Goal: Information Seeking & Learning: Compare options

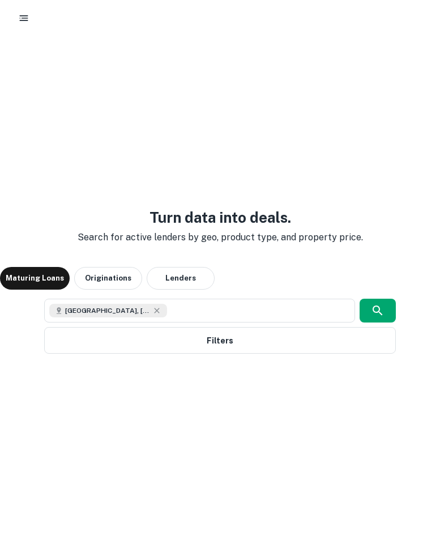
scroll to position [41, 0]
click at [370, 312] on button "button" at bounding box center [378, 311] width 36 height 24
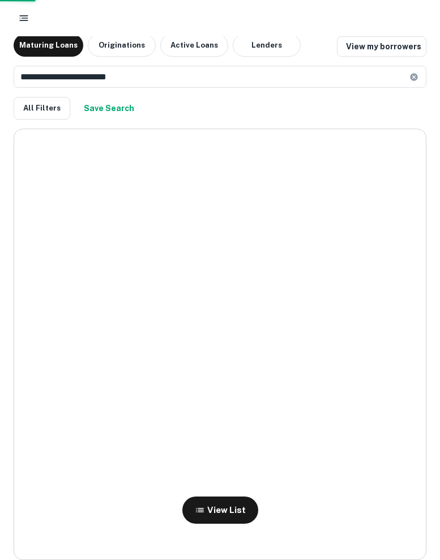
scroll to position [7, 0]
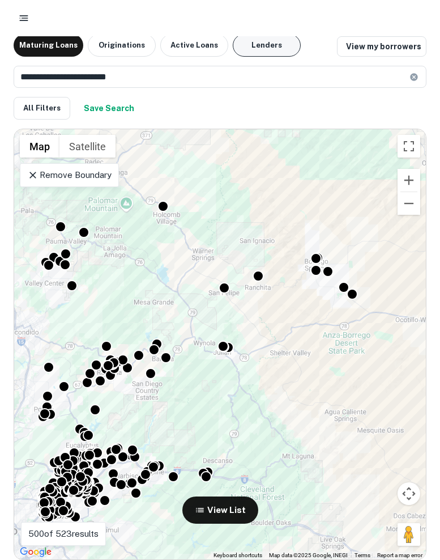
click at [273, 43] on button "Lenders" at bounding box center [267, 45] width 68 height 23
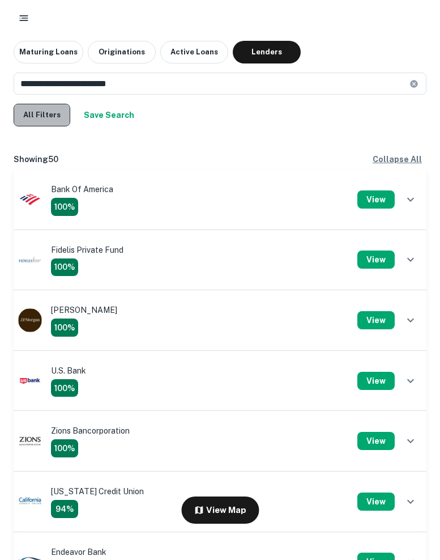
click at [49, 125] on button "All Filters" at bounding box center [42, 115] width 57 height 23
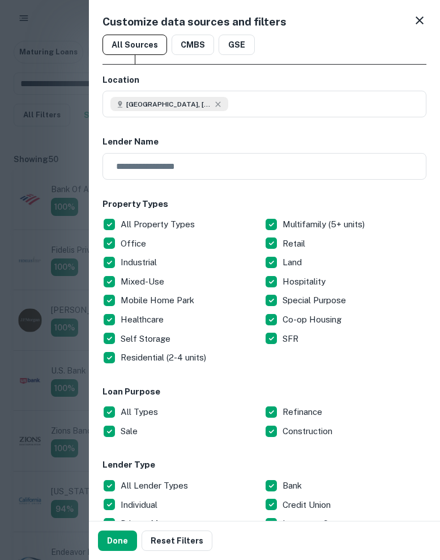
click at [121, 222] on p "All Property Types" at bounding box center [159, 225] width 77 height 14
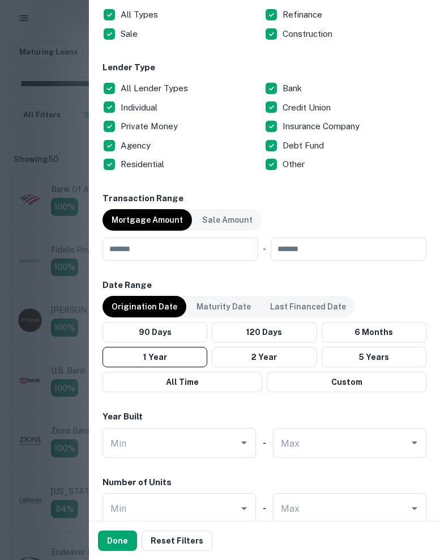
scroll to position [417, 0]
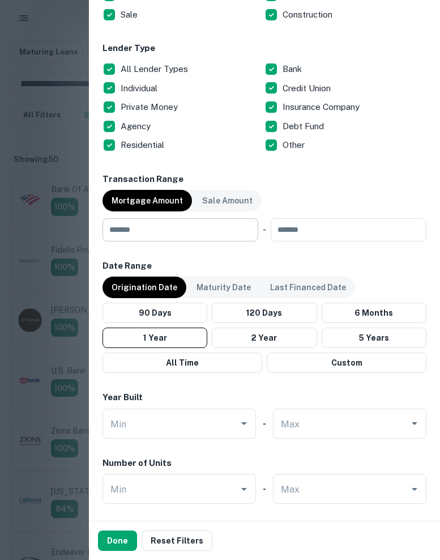
click at [210, 226] on input "number" at bounding box center [177, 229] width 148 height 23
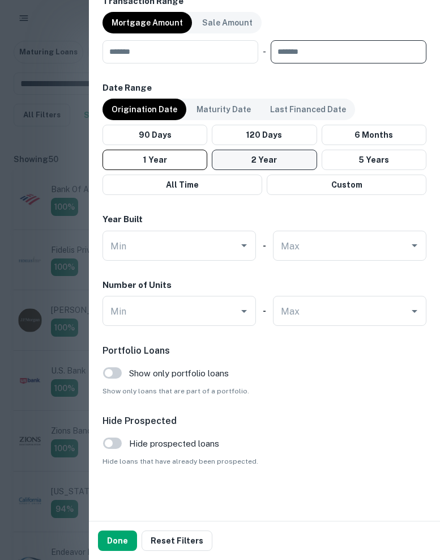
scroll to position [592, 0]
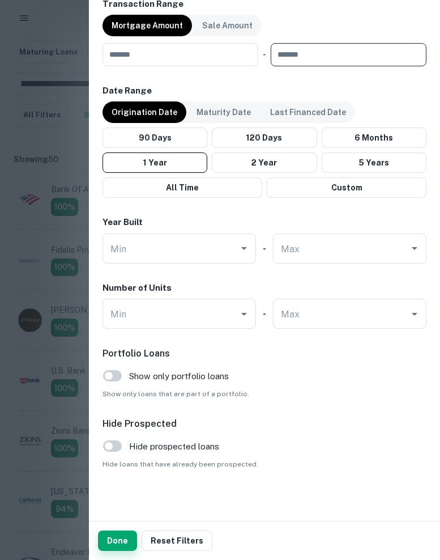
click at [109, 540] on button "Done" at bounding box center [117, 540] width 39 height 20
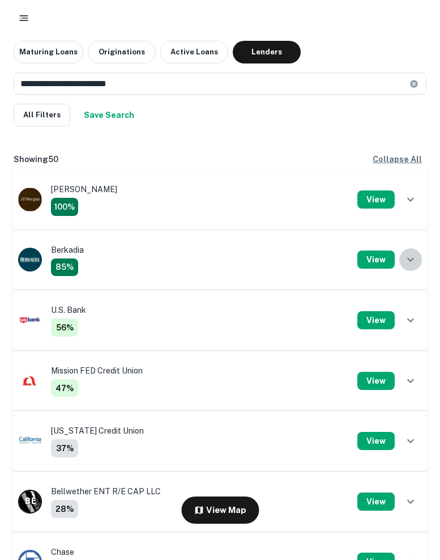
click at [405, 257] on icon "show more" at bounding box center [411, 260] width 14 height 14
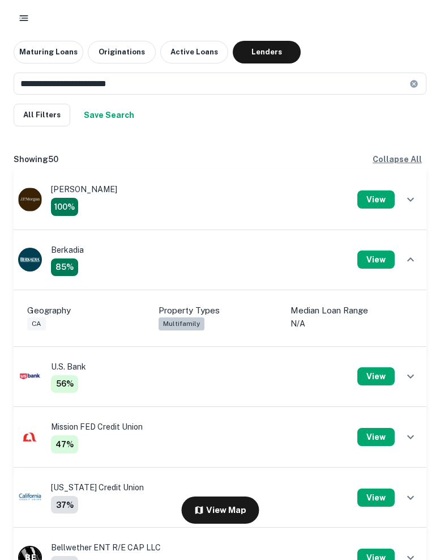
click at [409, 260] on icon "show more" at bounding box center [411, 259] width 7 height 4
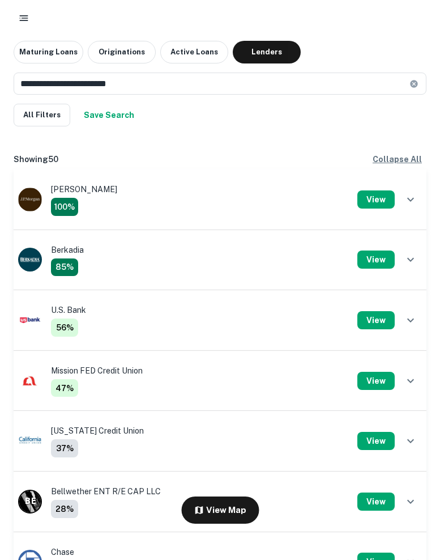
click at [411, 320] on icon "show more" at bounding box center [411, 320] width 14 height 14
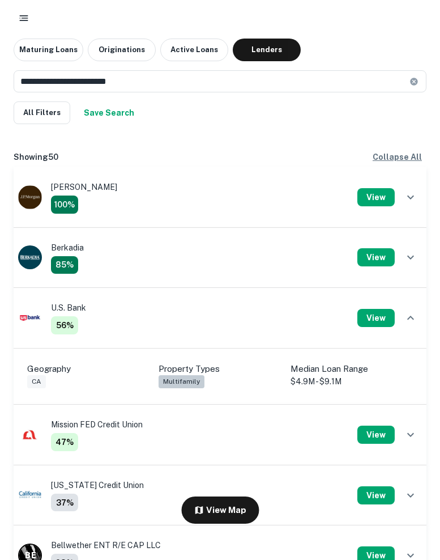
click at [411, 320] on icon "show more" at bounding box center [411, 318] width 14 height 14
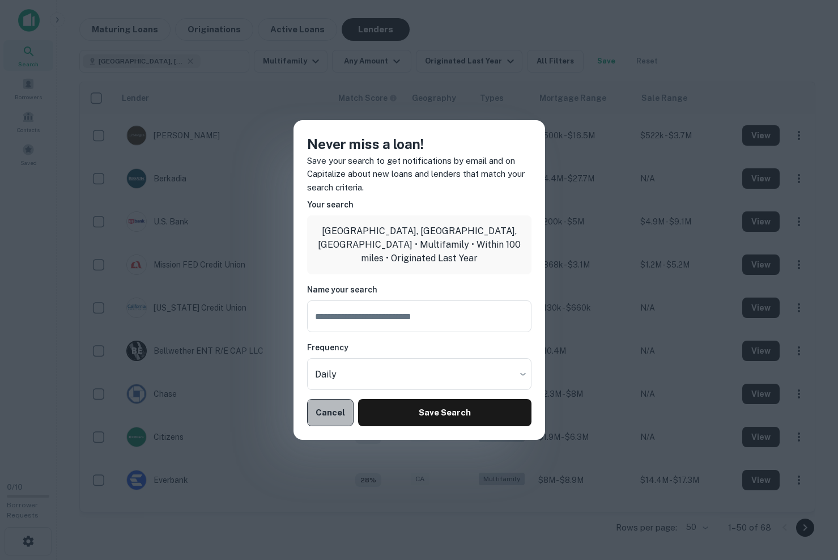
click at [342, 408] on button "Cancel" at bounding box center [330, 412] width 47 height 27
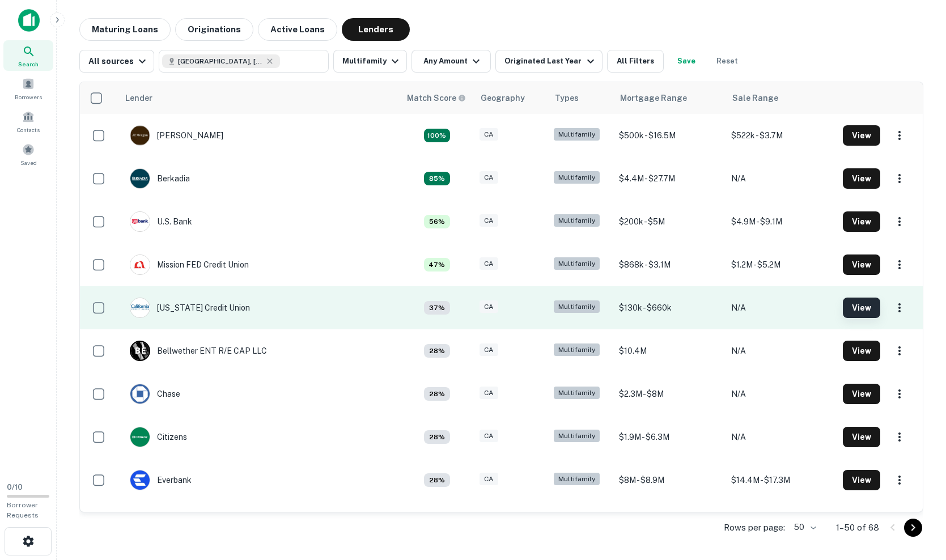
click at [440, 305] on button "View" at bounding box center [861, 308] width 37 height 20
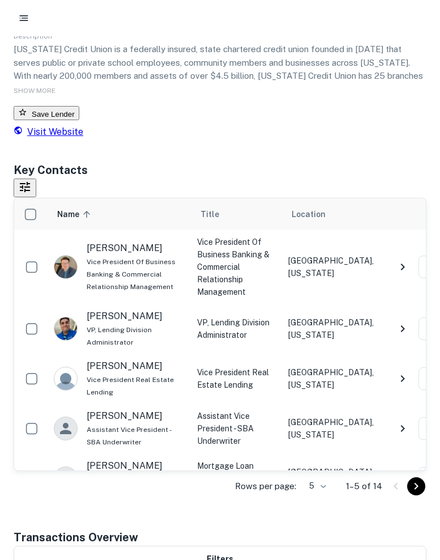
scroll to position [122, 0]
click at [100, 248] on p "[PERSON_NAME]" at bounding box center [136, 248] width 99 height 14
drag, startPoint x: 100, startPoint y: 248, endPoint x: 137, endPoint y: 250, distance: 37.5
click at [137, 250] on p "[PERSON_NAME]" at bounding box center [136, 248] width 99 height 14
copy p "[PERSON_NAME]"
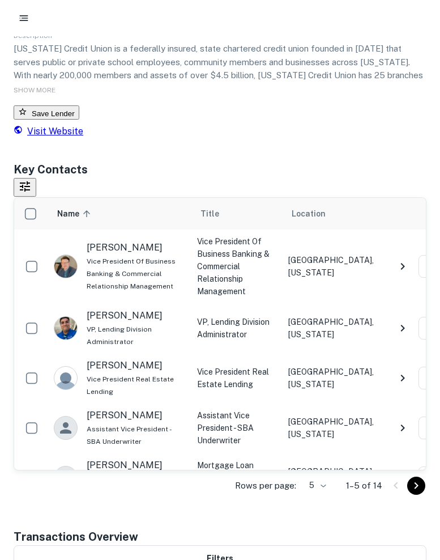
click at [124, 309] on p "[PERSON_NAME]" at bounding box center [136, 316] width 99 height 14
drag, startPoint x: 124, startPoint y: 300, endPoint x: 108, endPoint y: 300, distance: 15.3
click at [108, 309] on p "[PERSON_NAME]" at bounding box center [136, 316] width 99 height 14
copy p "[PERSON_NAME]"
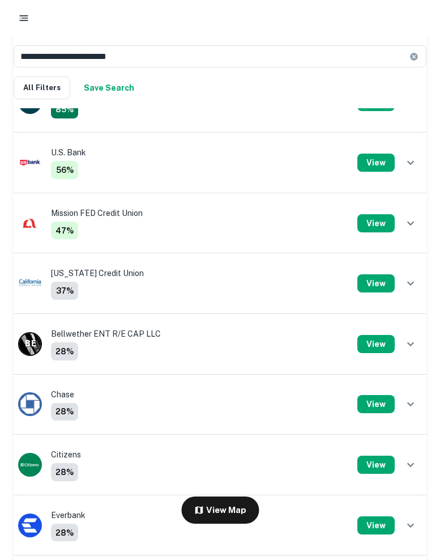
scroll to position [176, 0]
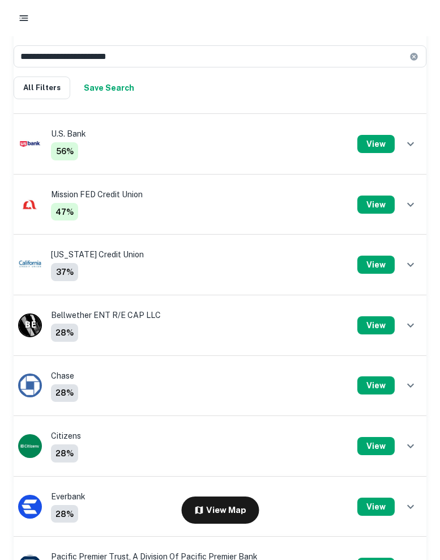
click at [415, 325] on icon "show more" at bounding box center [411, 326] width 14 height 14
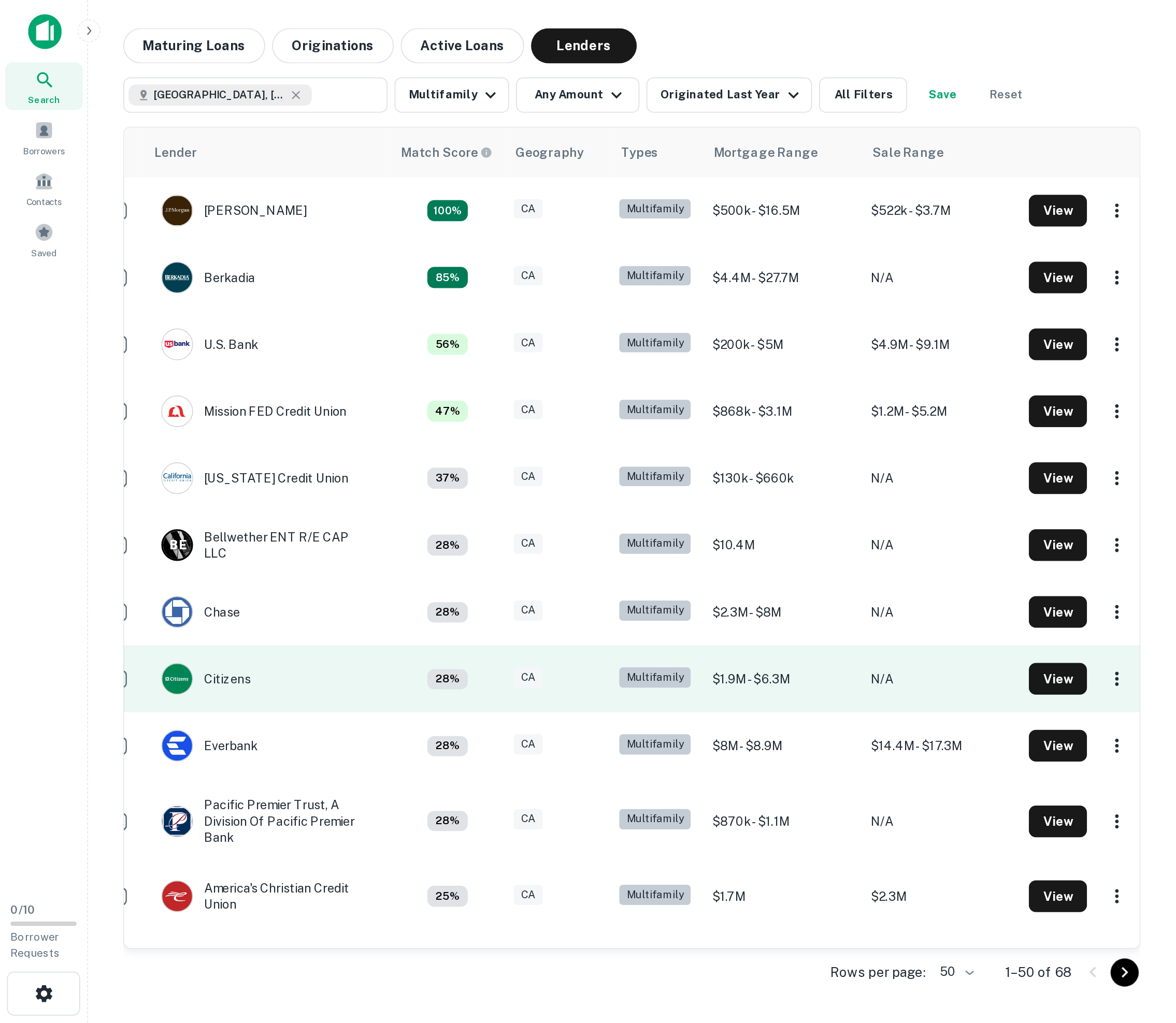
scroll to position [0, 0]
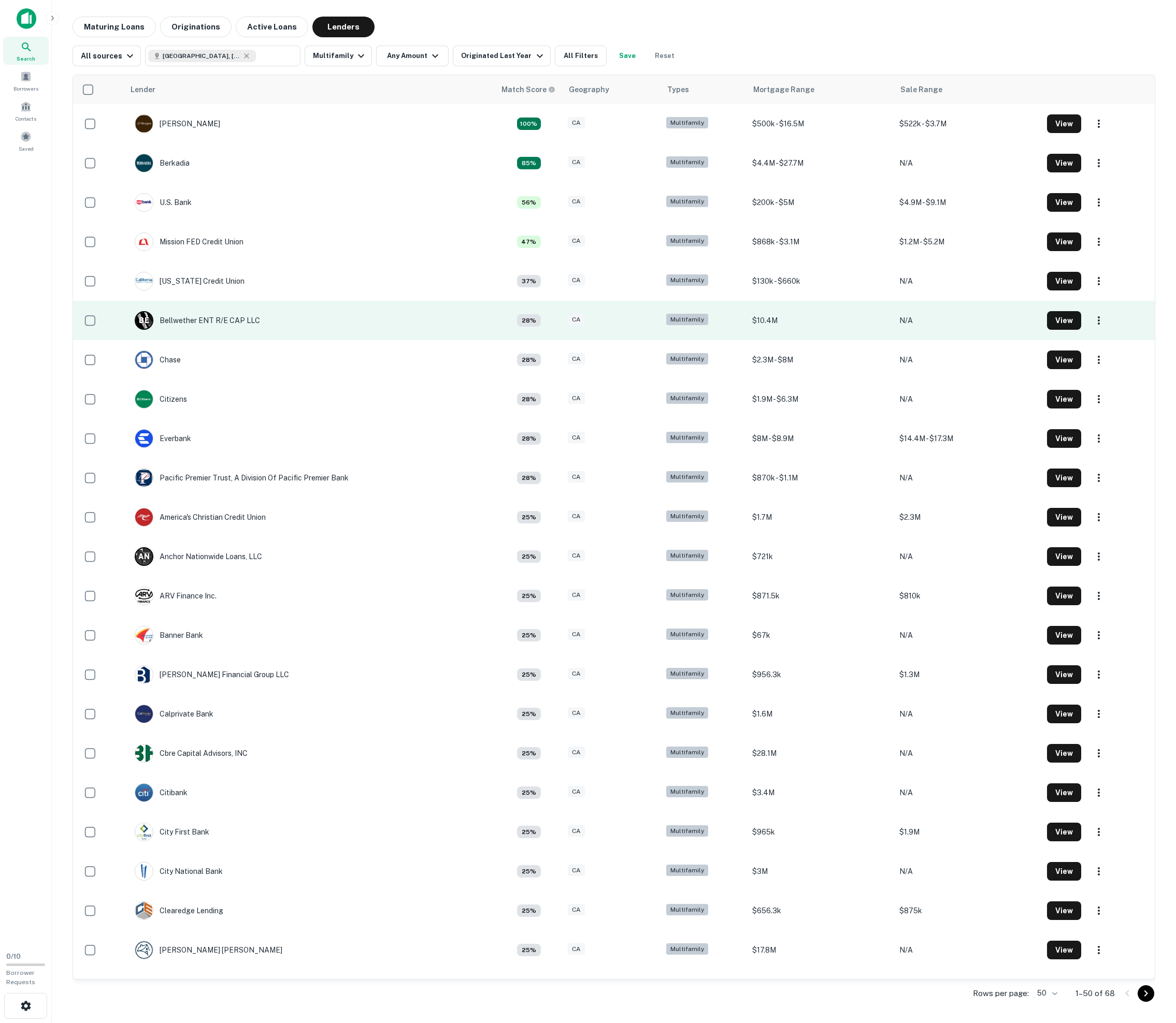
click at [250, 333] on td "B E Bellwether ENT R/E CAP LLC" at bounding box center [197, 321] width 135 height 29
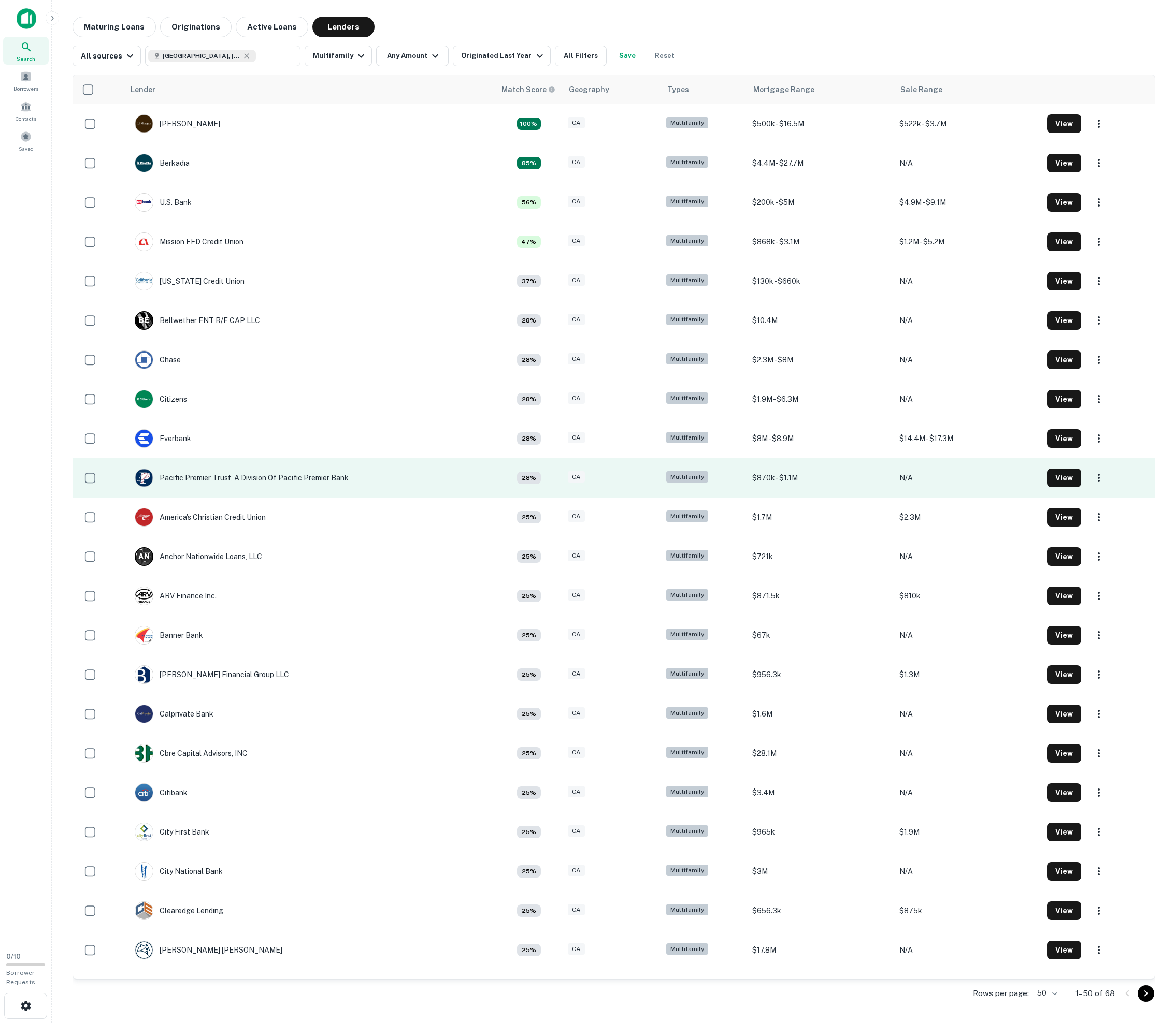
click at [180, 487] on div "Pacific Premier Trust, A Division Of Pacific Premier Bank" at bounding box center [241, 478] width 214 height 18
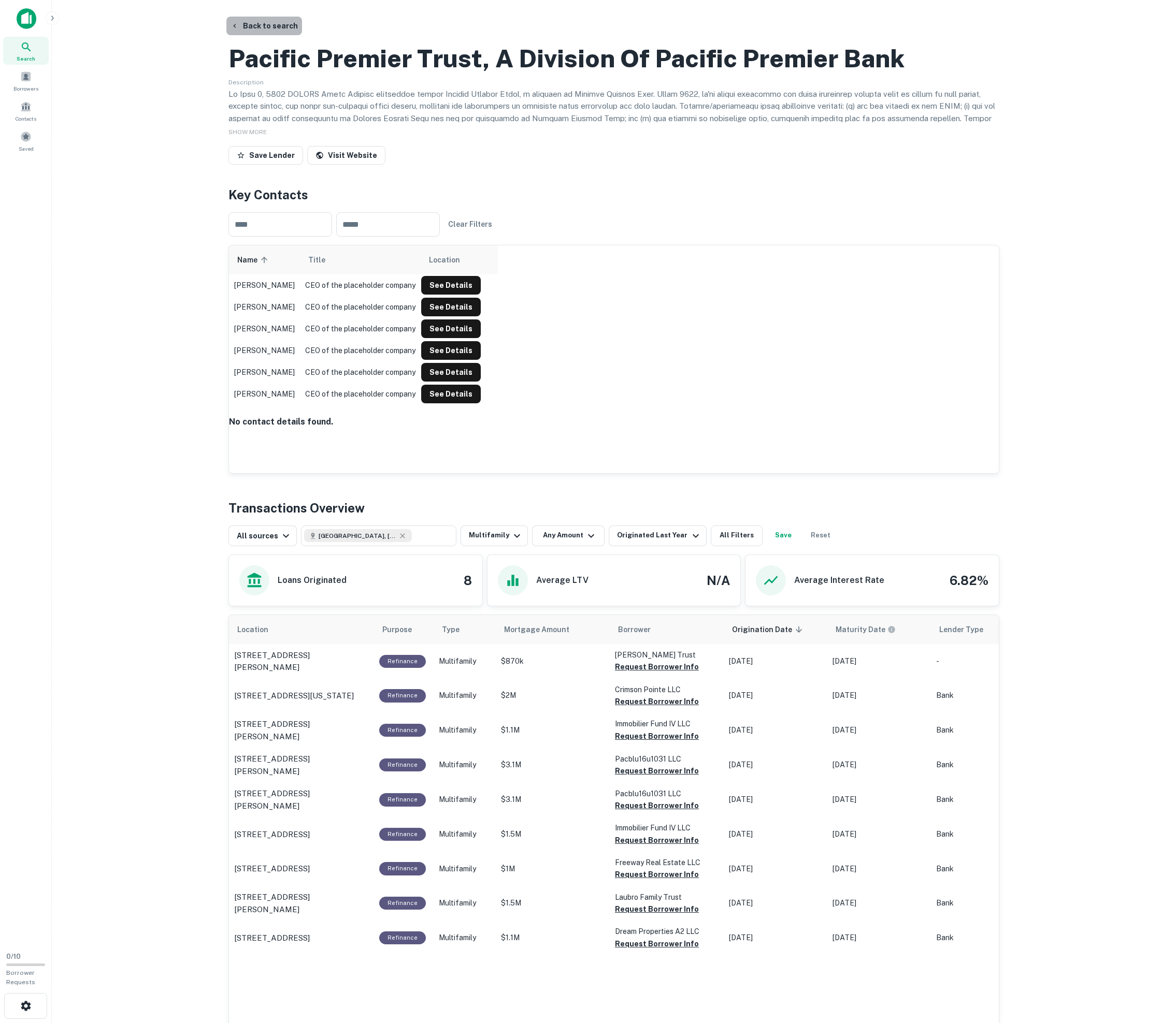
click at [293, 29] on button "Back to search" at bounding box center [264, 26] width 76 height 18
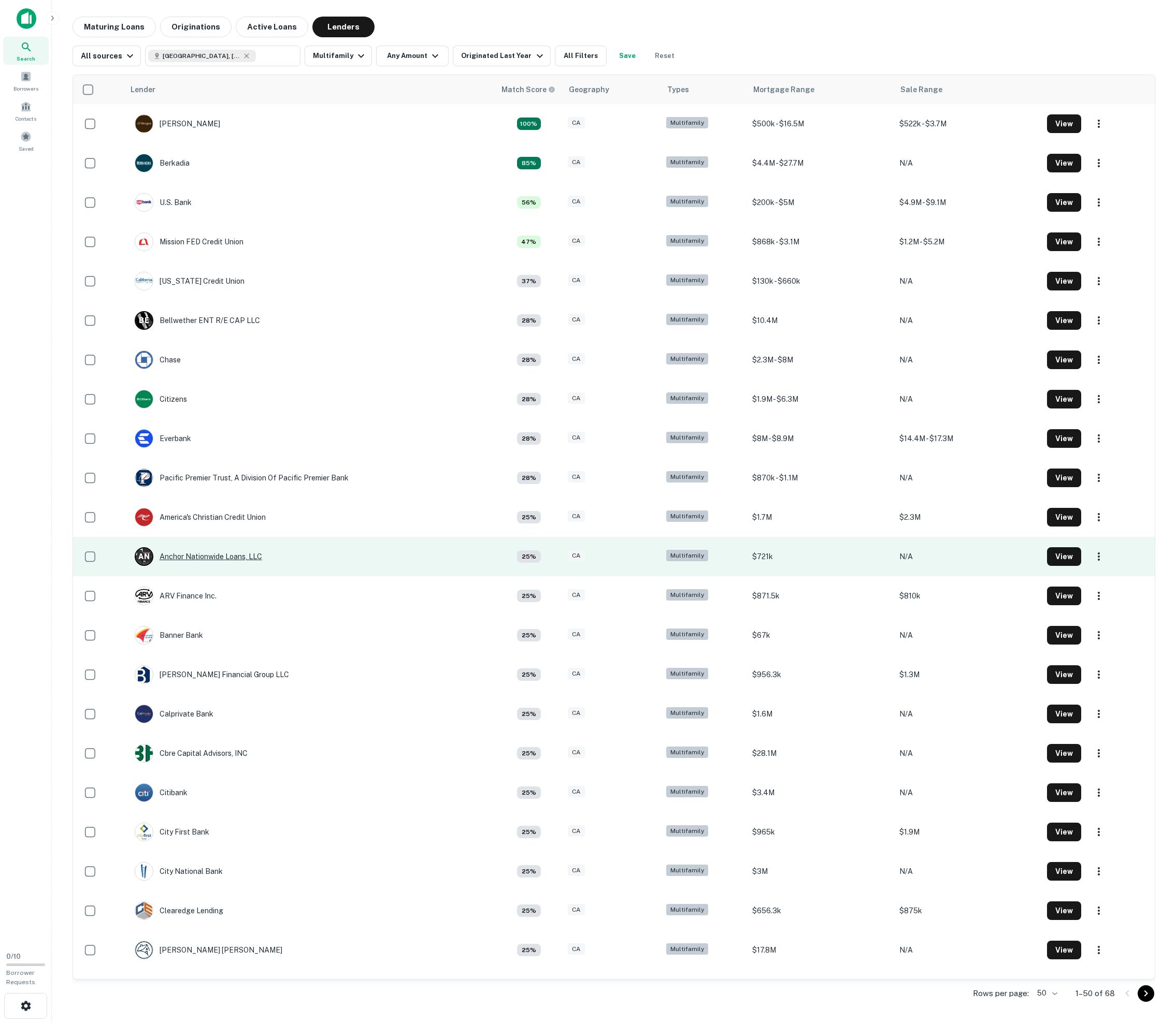
click at [201, 511] on div "A N Anchor Nationwide Loans, LLC" at bounding box center [197, 556] width 127 height 18
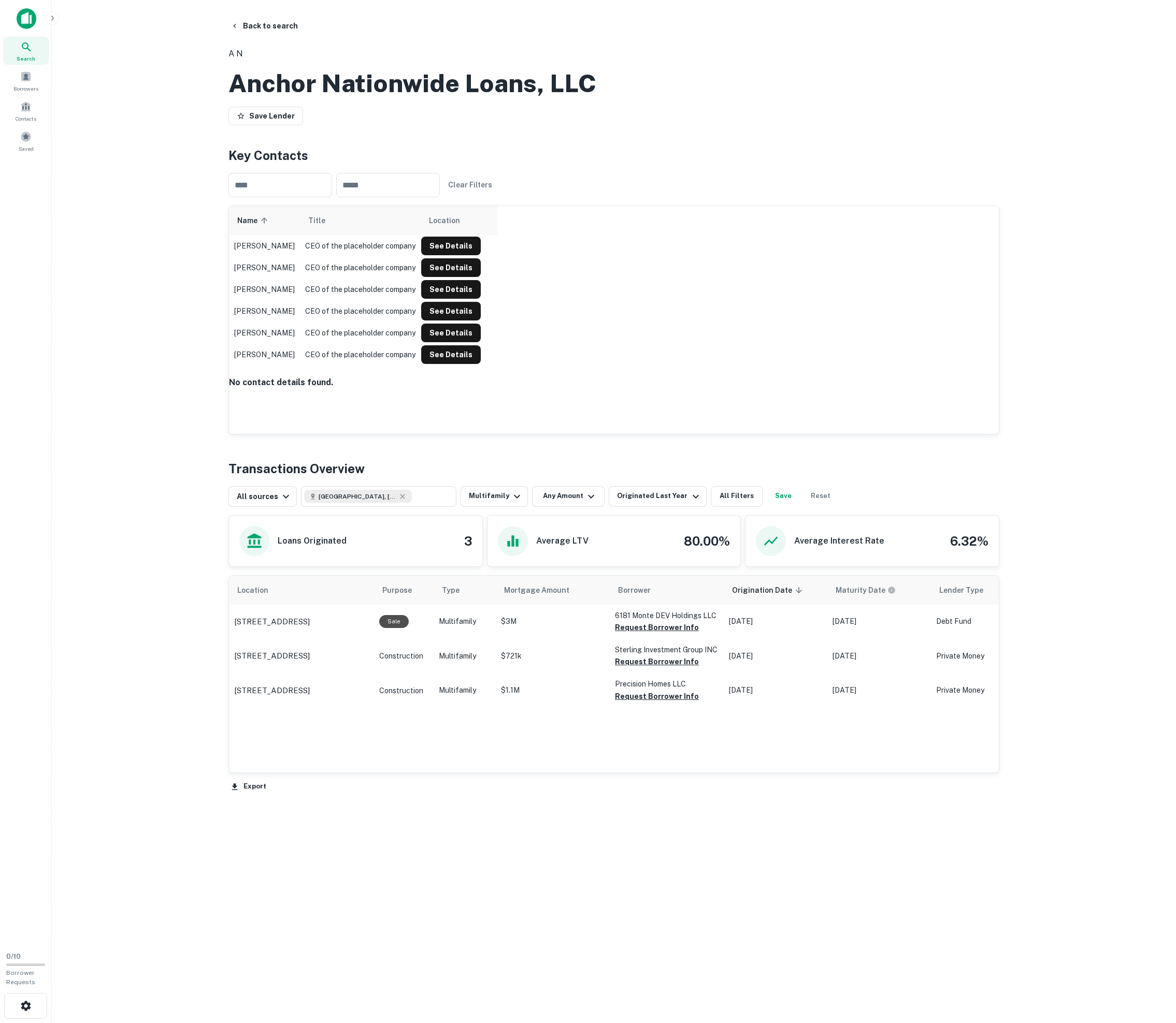
click at [271, 99] on h2 "Anchor Nationwide Loans, LLC" at bounding box center [412, 83] width 367 height 30
drag, startPoint x: 271, startPoint y: 107, endPoint x: 396, endPoint y: 107, distance: 125.0
click at [396, 99] on h2 "Anchor Nationwide Loans, LLC" at bounding box center [412, 83] width 367 height 30
copy h2 "Anchor Nationwide"
click at [270, 99] on h2 "Anchor Nationwide Loans, LLC" at bounding box center [412, 83] width 367 height 30
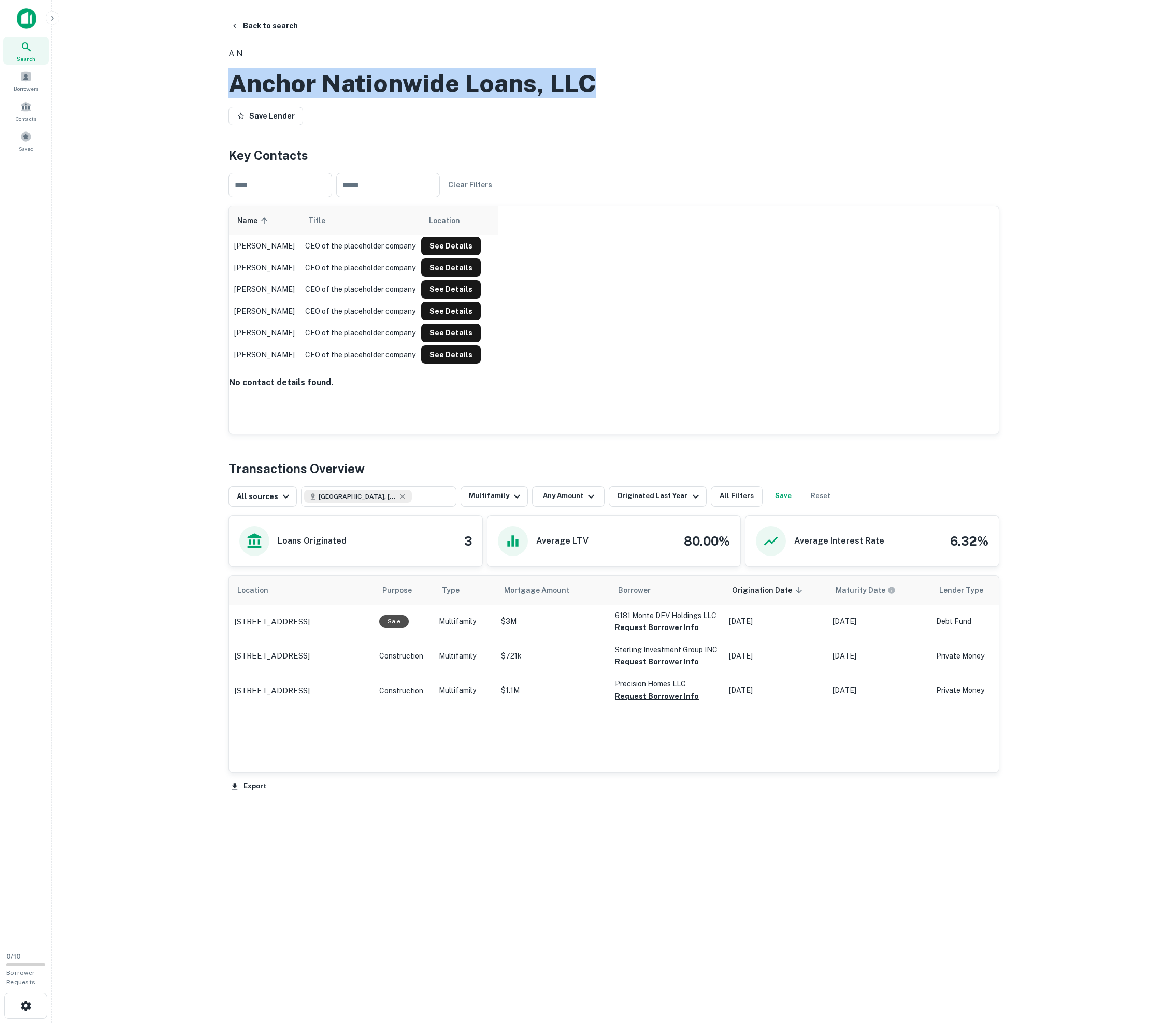
drag, startPoint x: 270, startPoint y: 118, endPoint x: 566, endPoint y: 114, distance: 296.0
click at [402, 99] on h2 "Anchor Nationwide Loans, LLC" at bounding box center [412, 83] width 367 height 30
copy h2 "Anchor Nationwide Loans, LLC"
click at [279, 26] on button "Back to search" at bounding box center [264, 26] width 76 height 18
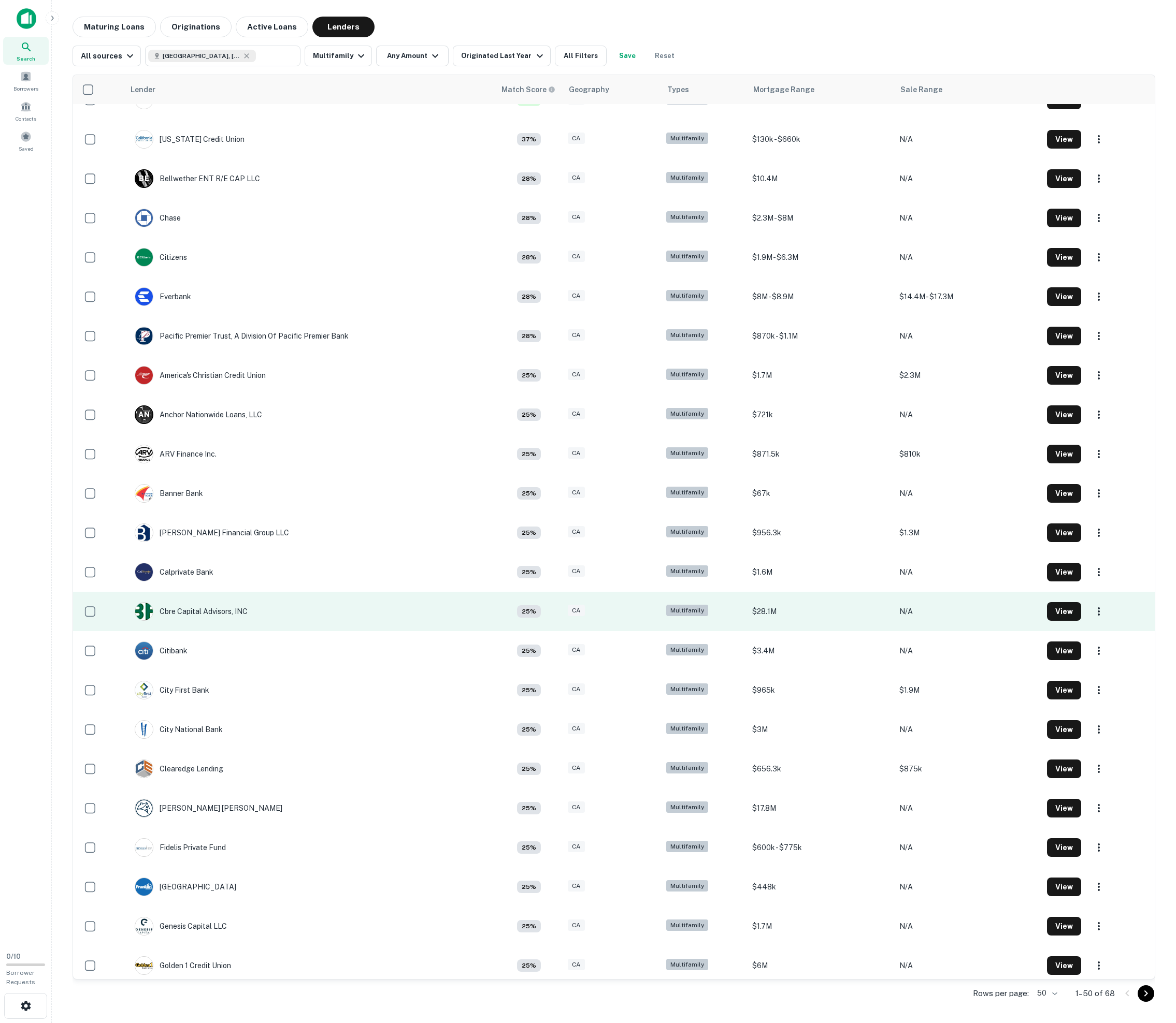
scroll to position [140, 0]
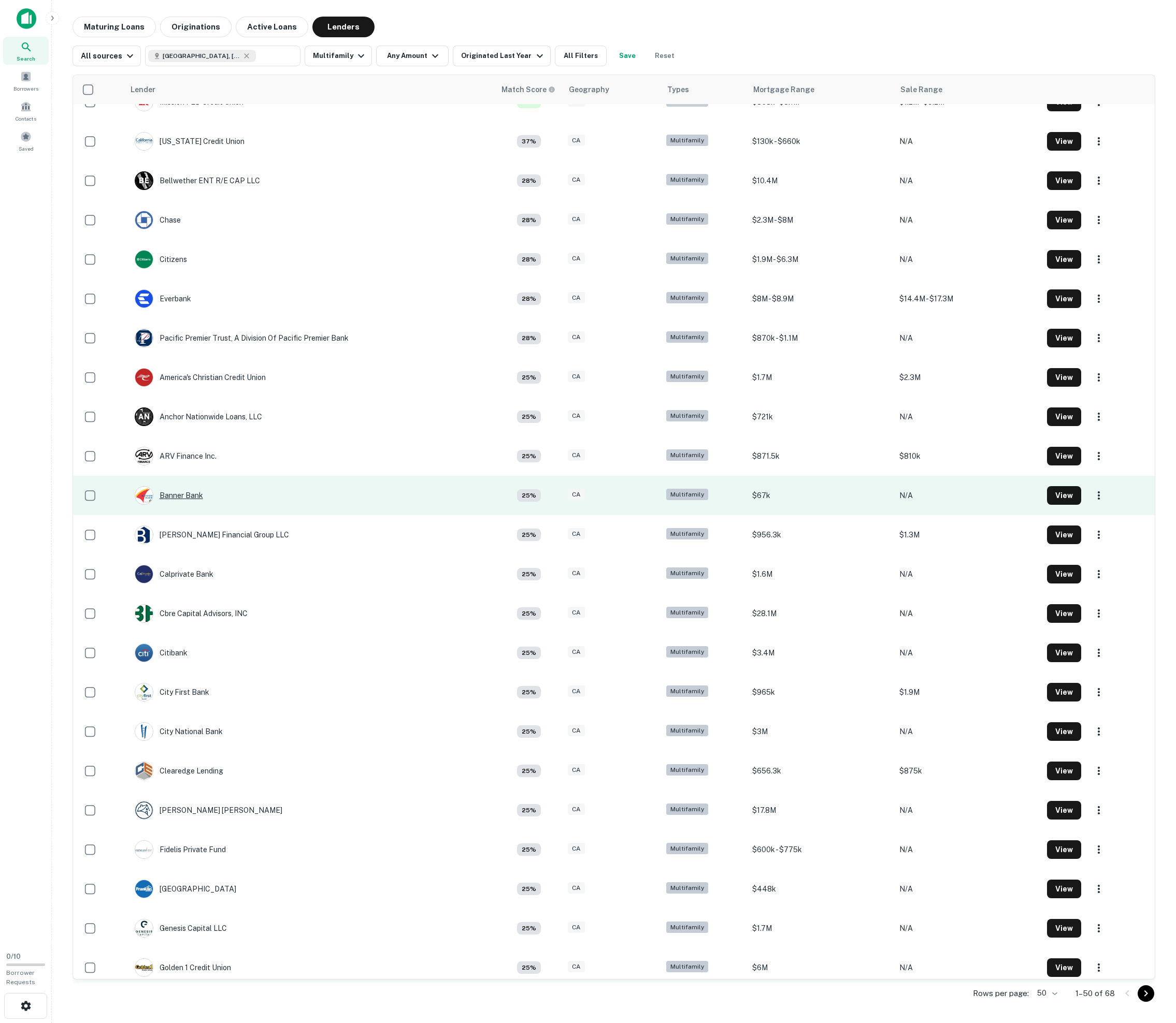
click at [185, 505] on div "Banner Bank" at bounding box center [168, 495] width 69 height 18
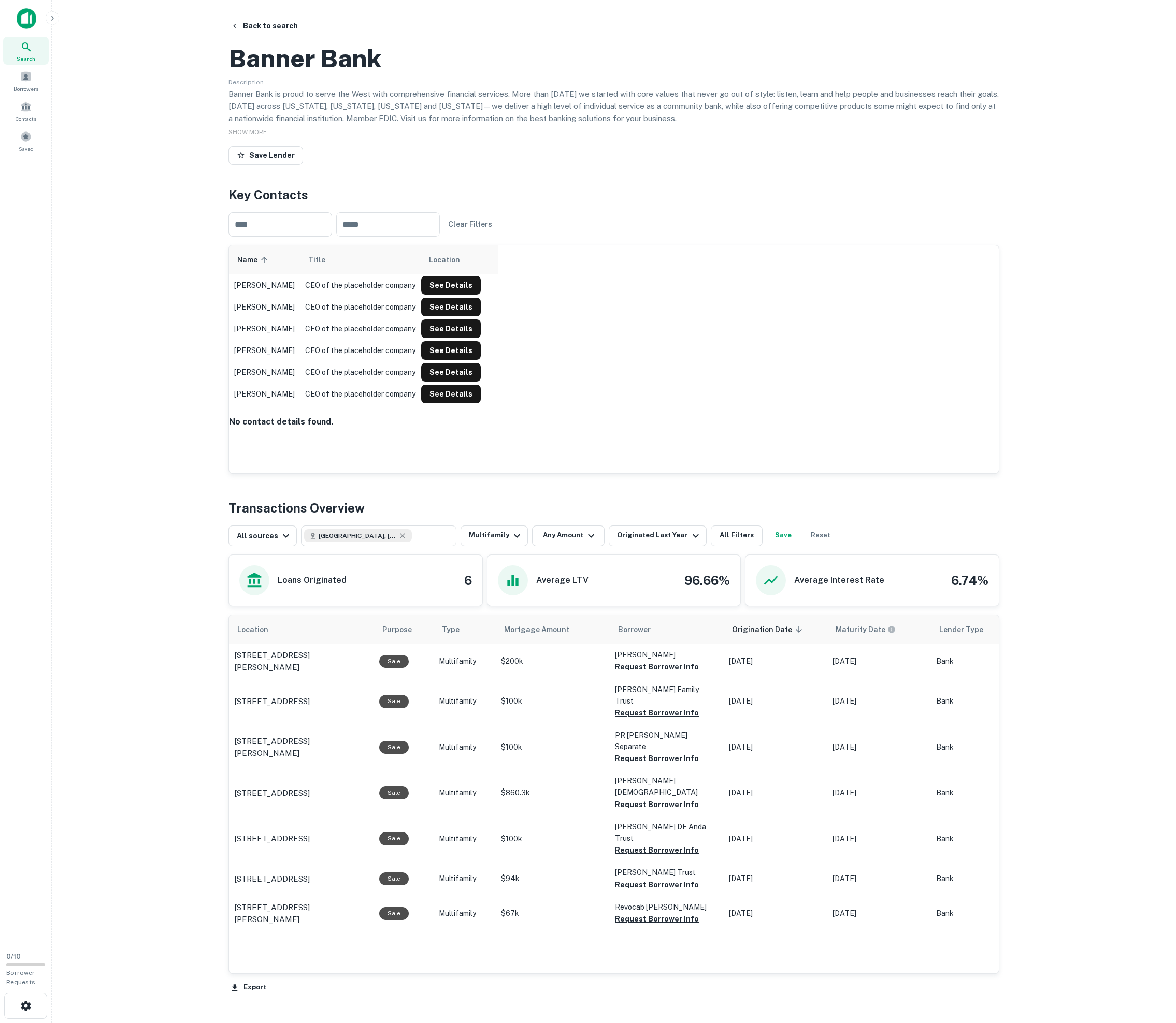
click at [271, 73] on h2 "Banner Bank" at bounding box center [304, 58] width 153 height 30
drag, startPoint x: 271, startPoint y: 113, endPoint x: 355, endPoint y: 113, distance: 84.0
click at [355, 73] on h2 "Banner Bank" at bounding box center [304, 58] width 153 height 30
copy h2 "Banner Bank"
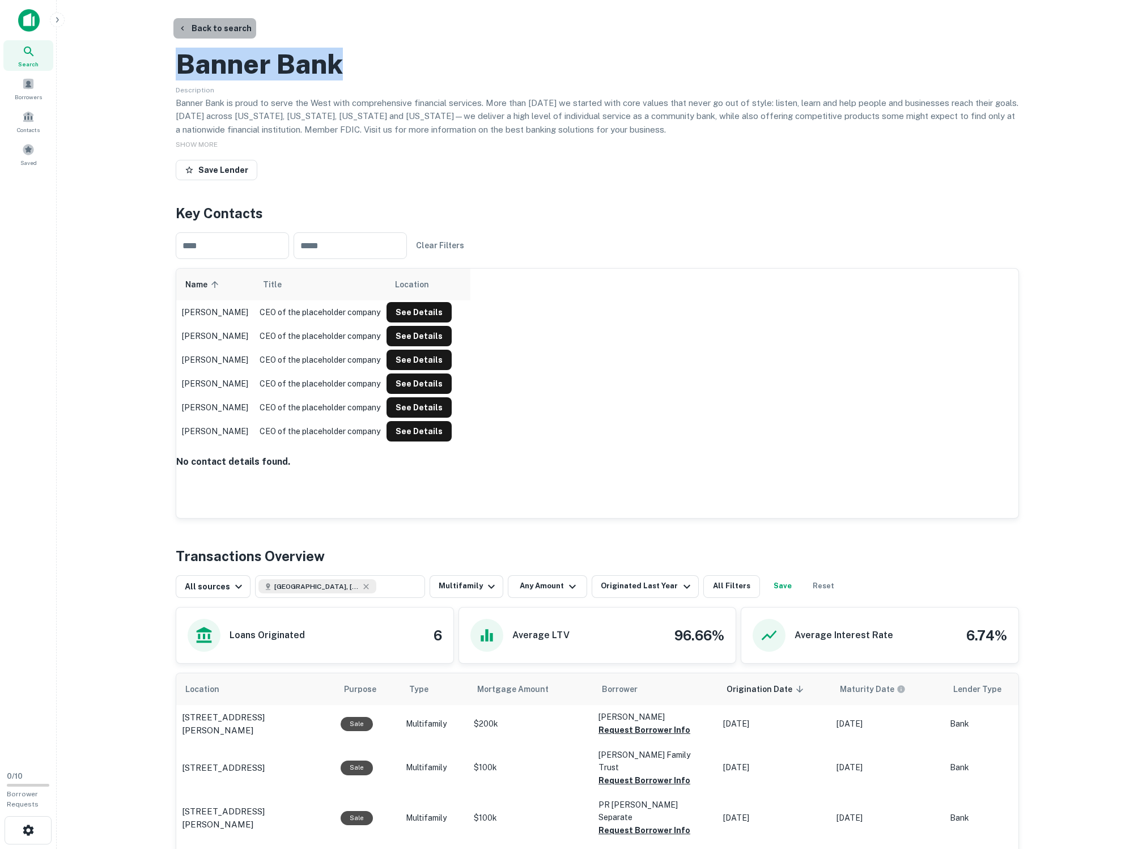
click at [206, 31] on button "Back to search" at bounding box center [214, 28] width 83 height 20
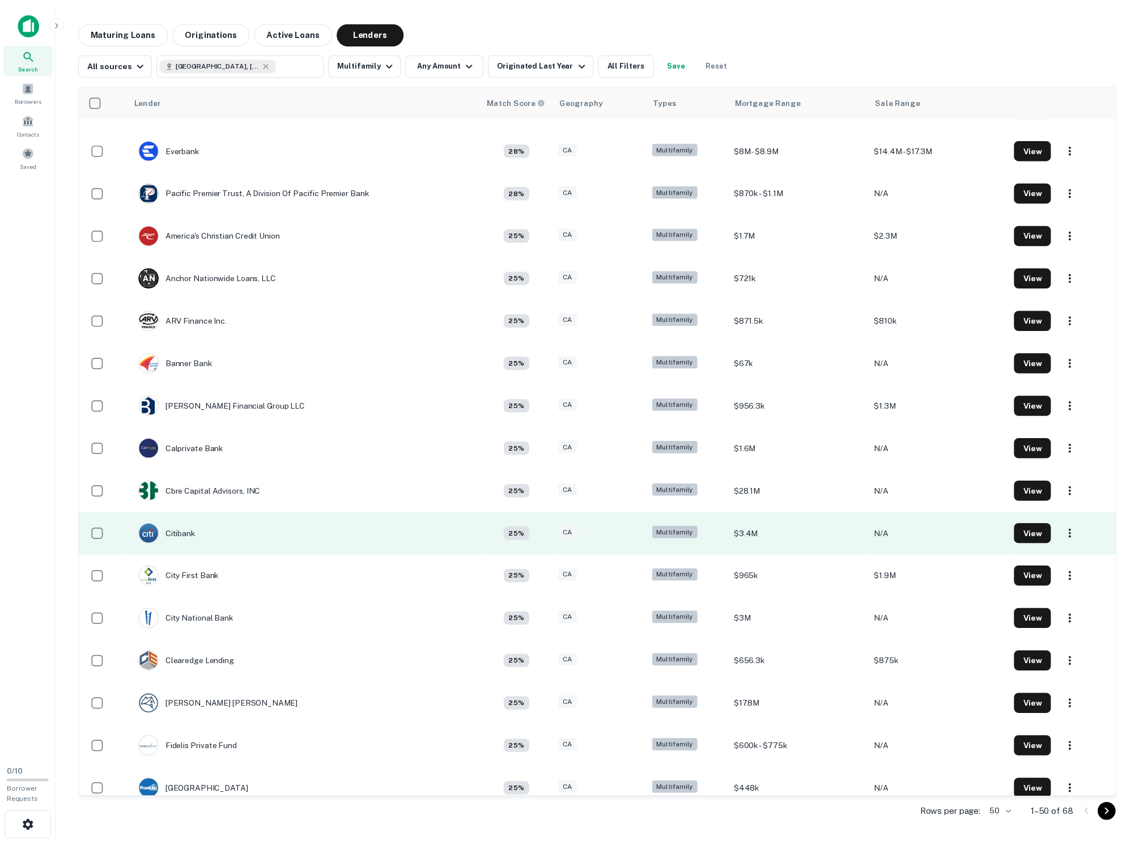
scroll to position [322, 0]
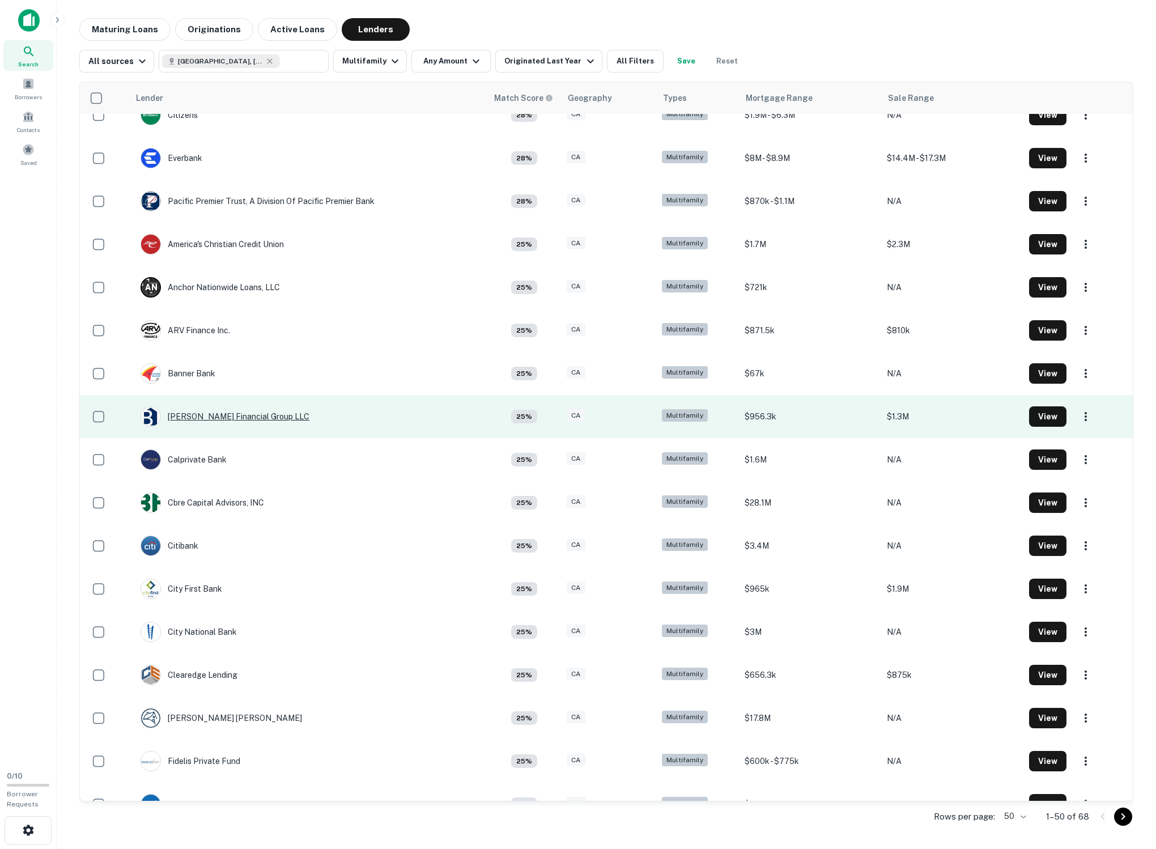
click at [196, 427] on div "[PERSON_NAME] Financial Group LLC" at bounding box center [225, 416] width 169 height 20
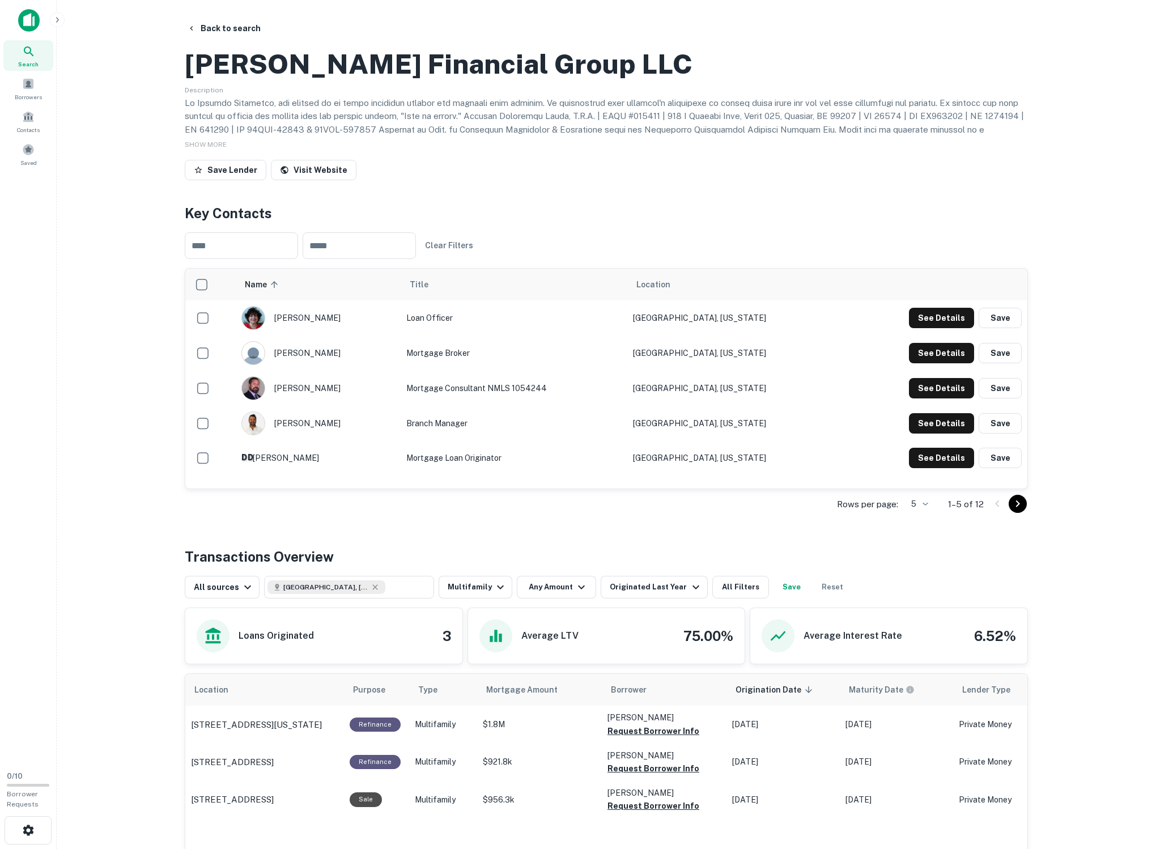
click at [440, 559] on body "Search Borrowers Contacts Saved 0 / 10 Borrower Requests Back to search [PERSON…" at bounding box center [578, 424] width 1156 height 849
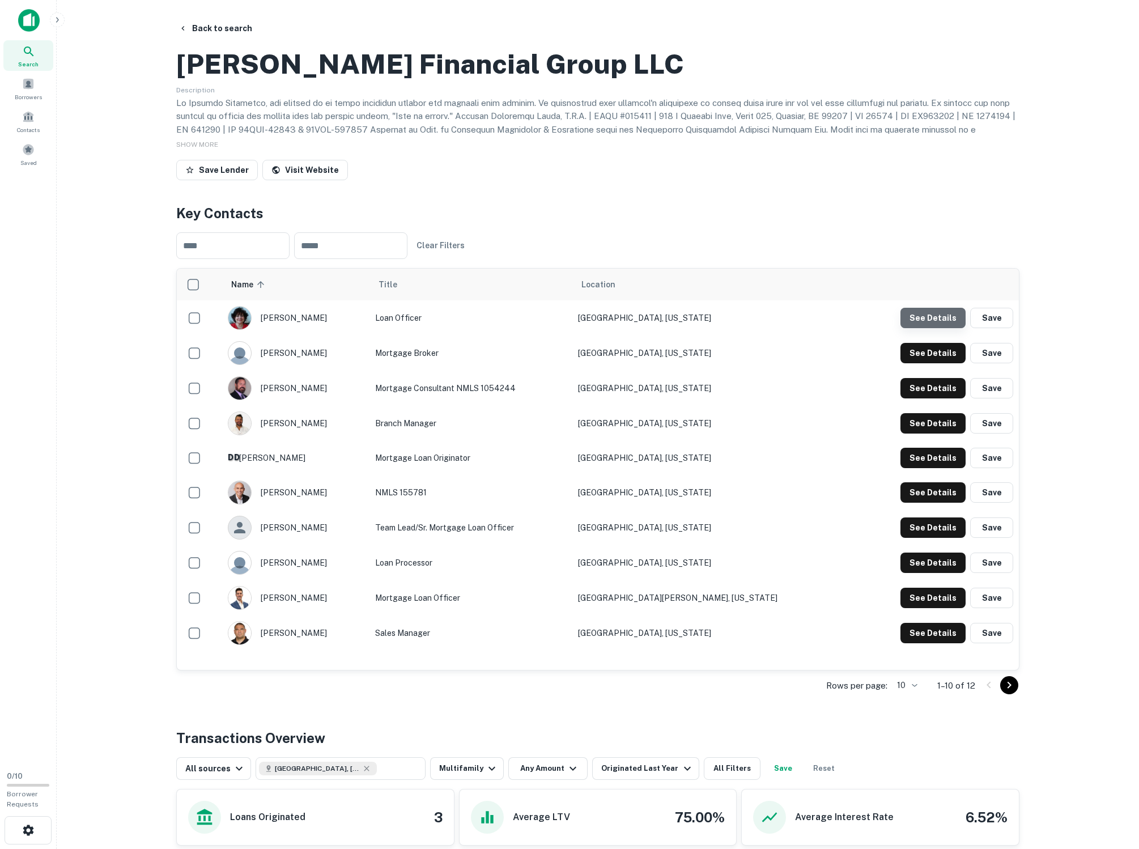
click at [440, 328] on button "See Details" at bounding box center [933, 318] width 65 height 20
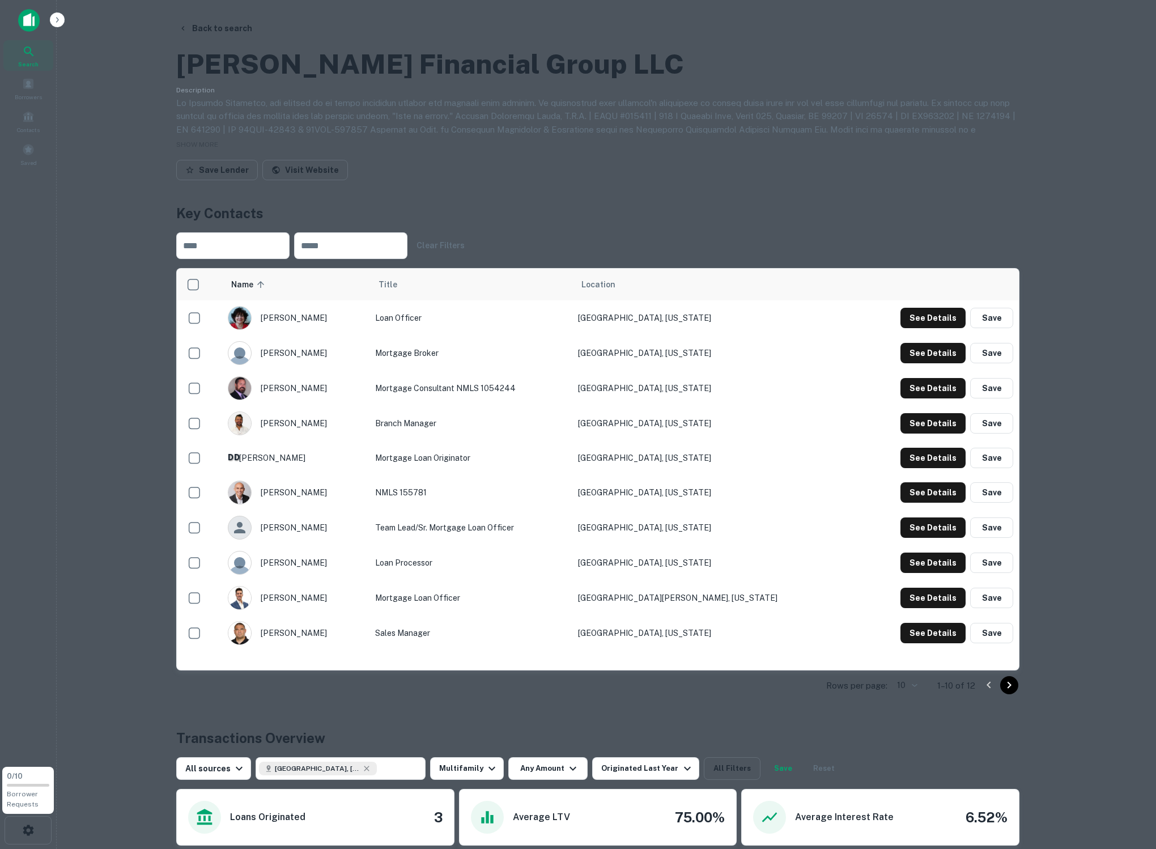
drag, startPoint x: 529, startPoint y: 350, endPoint x: 482, endPoint y: 351, distance: 47.6
copy h4 "[PERSON_NAME]"
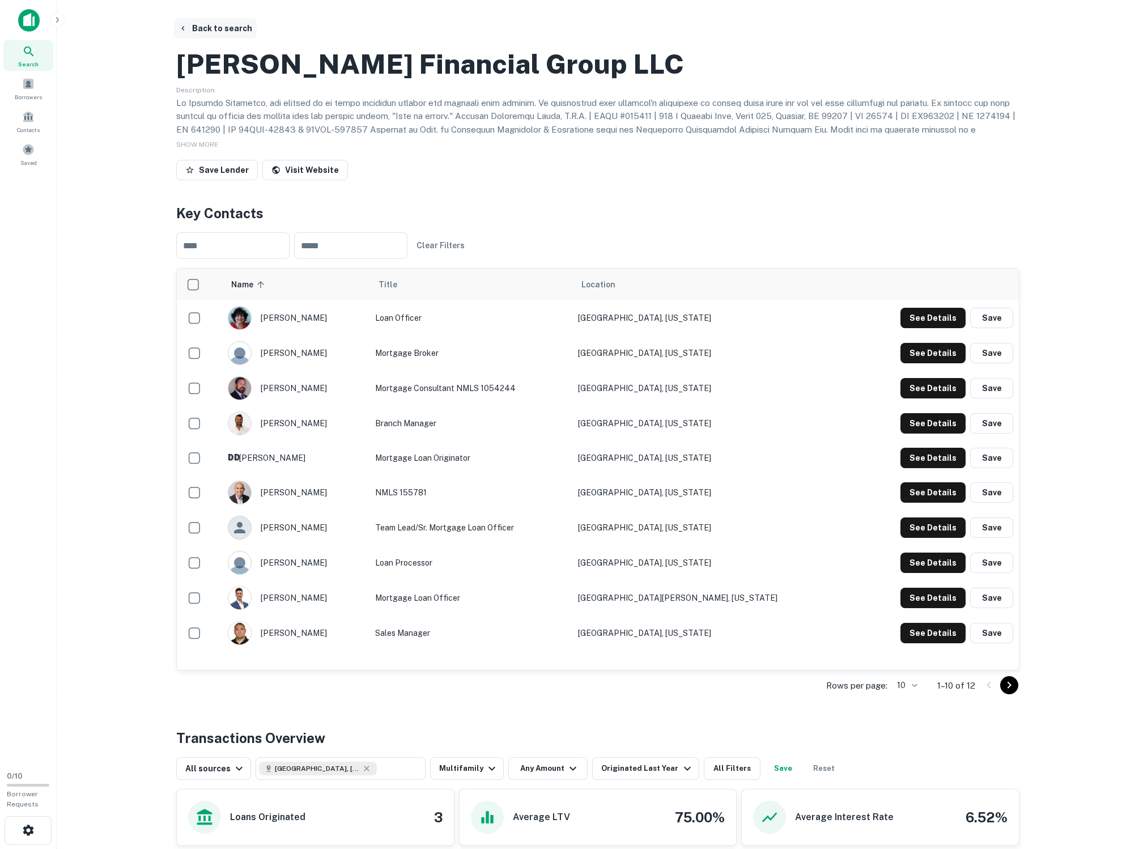
click at [214, 27] on button "Back to search" at bounding box center [215, 28] width 83 height 20
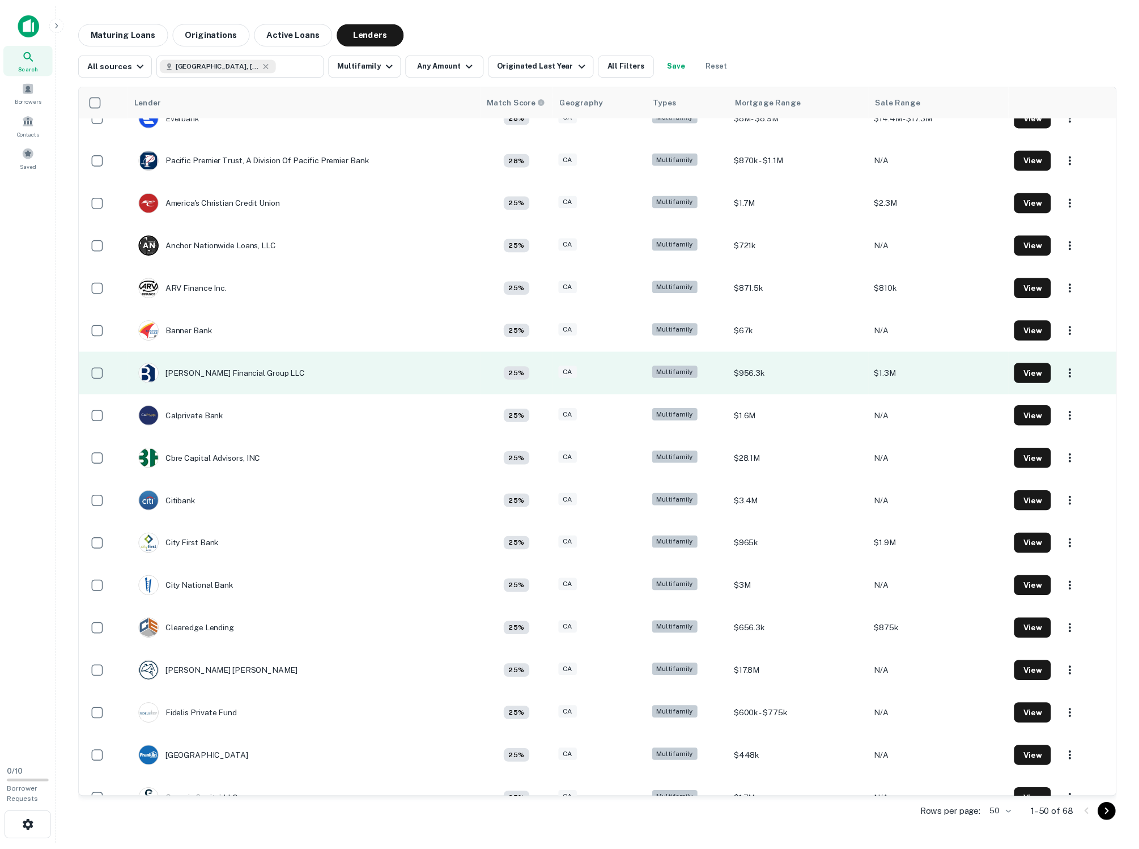
scroll to position [368, 0]
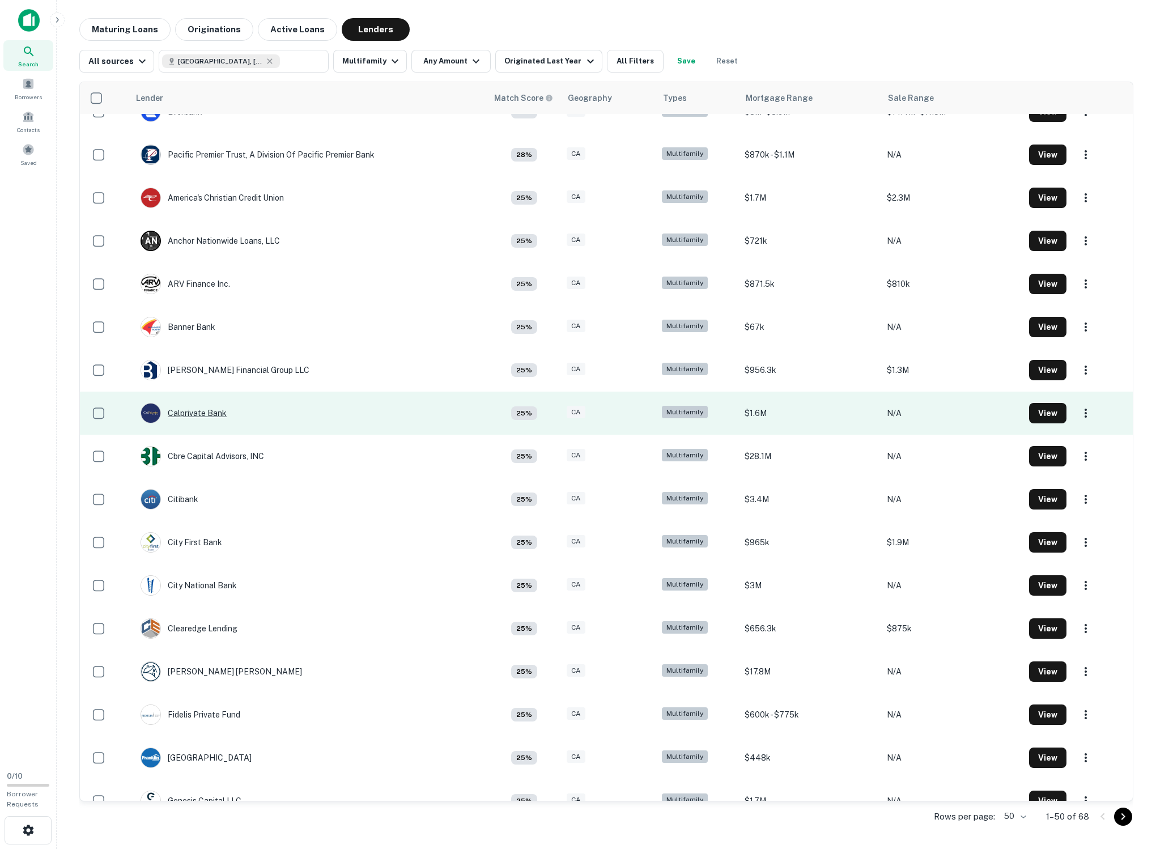
click at [182, 423] on div "Calprivate Bank" at bounding box center [184, 413] width 86 height 20
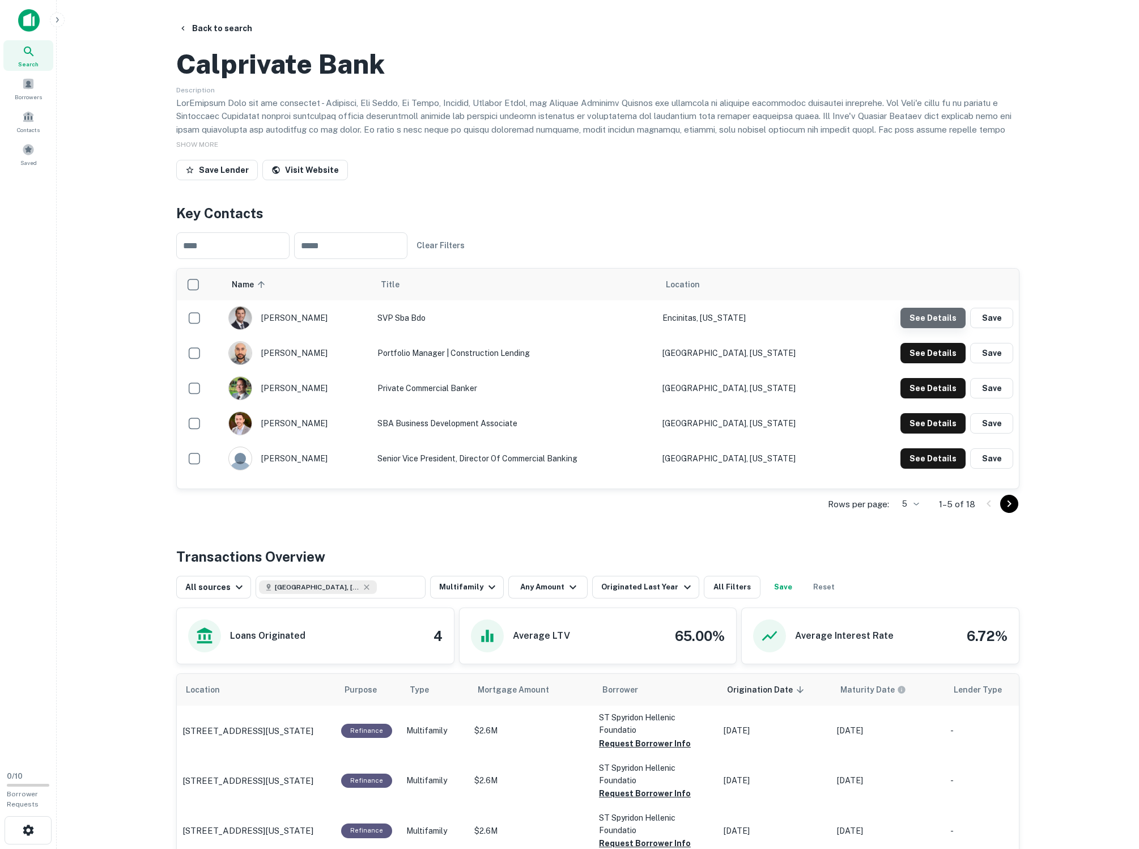
click at [440, 328] on button "See Details" at bounding box center [933, 318] width 65 height 20
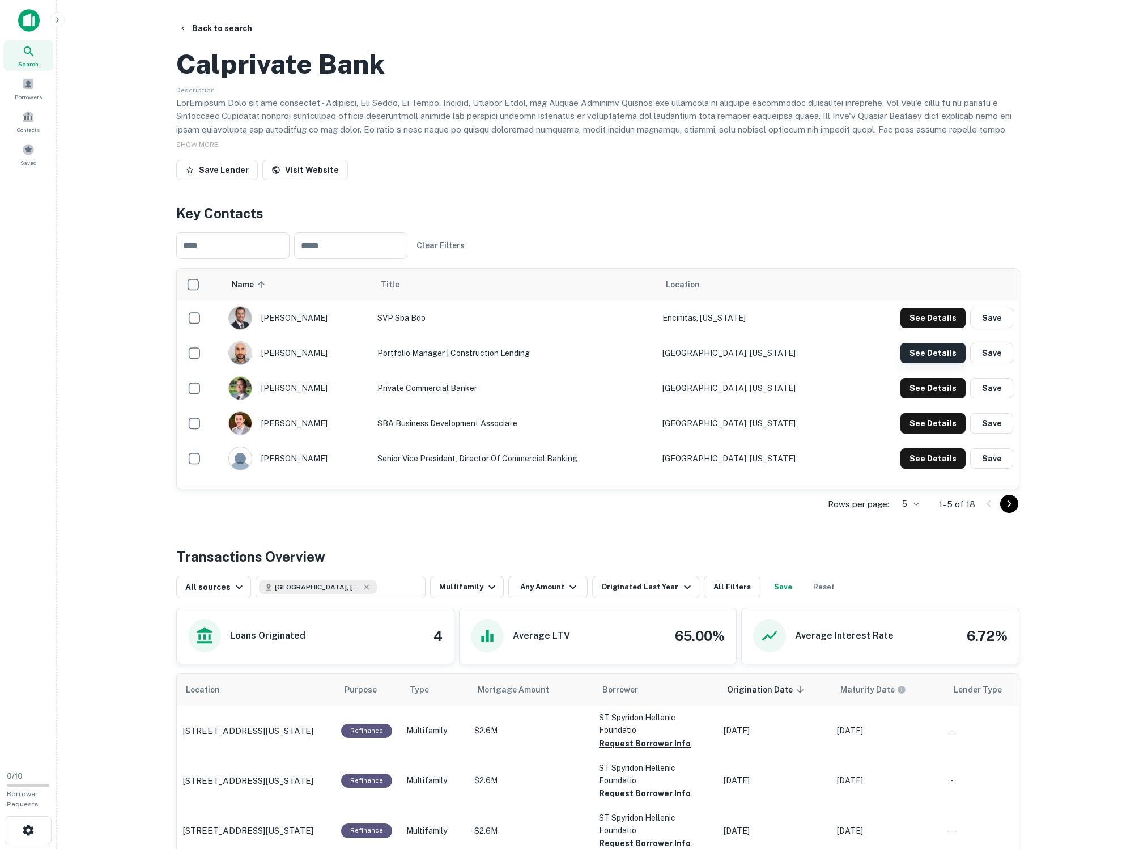
click at [440, 328] on button "See Details" at bounding box center [933, 318] width 65 height 20
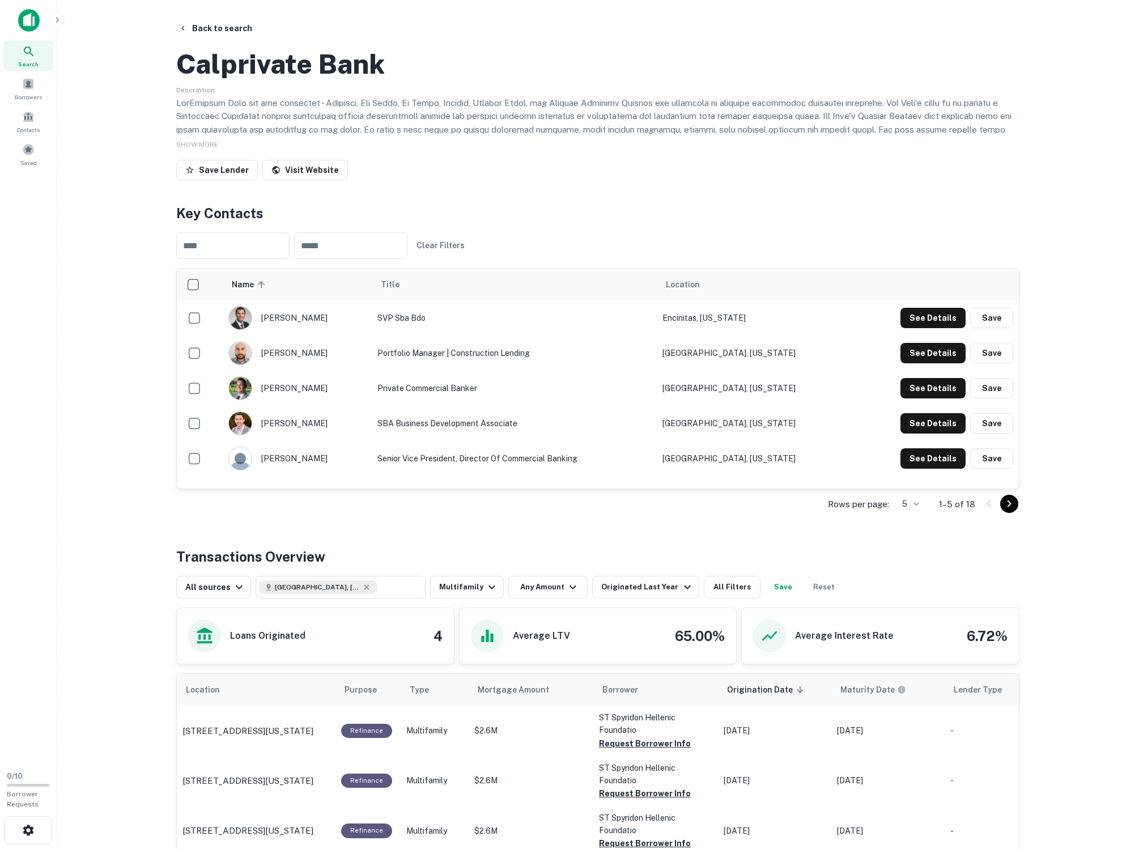
click at [440, 441] on td "SBA Business Development Associate" at bounding box center [514, 423] width 285 height 35
click at [440, 328] on button "See Details" at bounding box center [933, 318] width 65 height 20
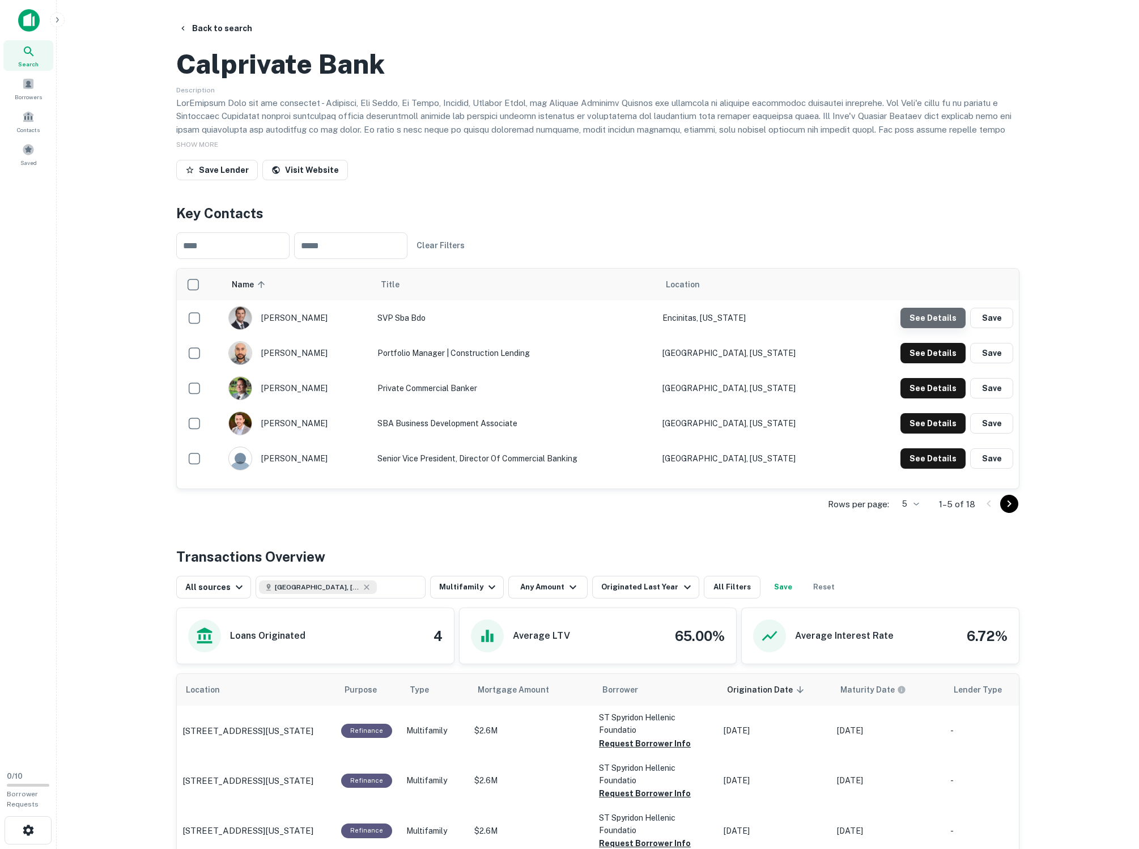
click at [440, 328] on button "See Details" at bounding box center [933, 318] width 65 height 20
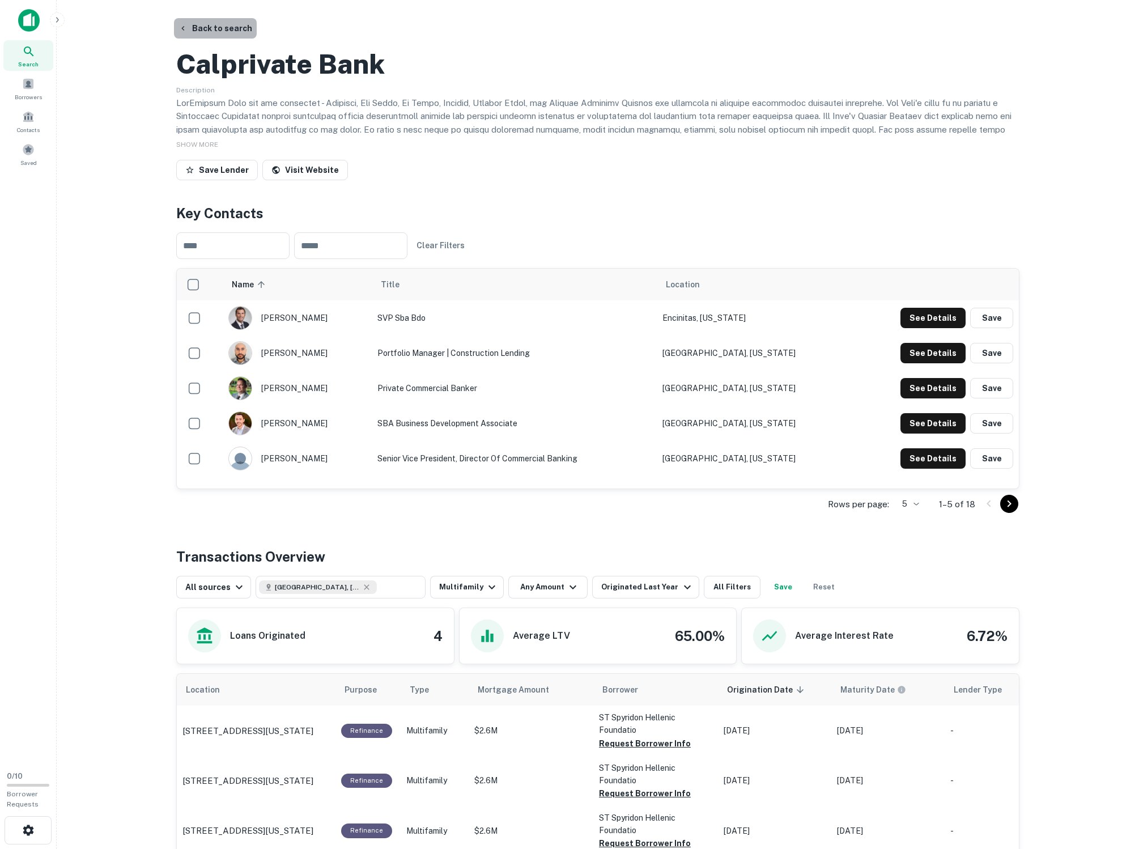
click at [249, 33] on button "Back to search" at bounding box center [215, 28] width 83 height 20
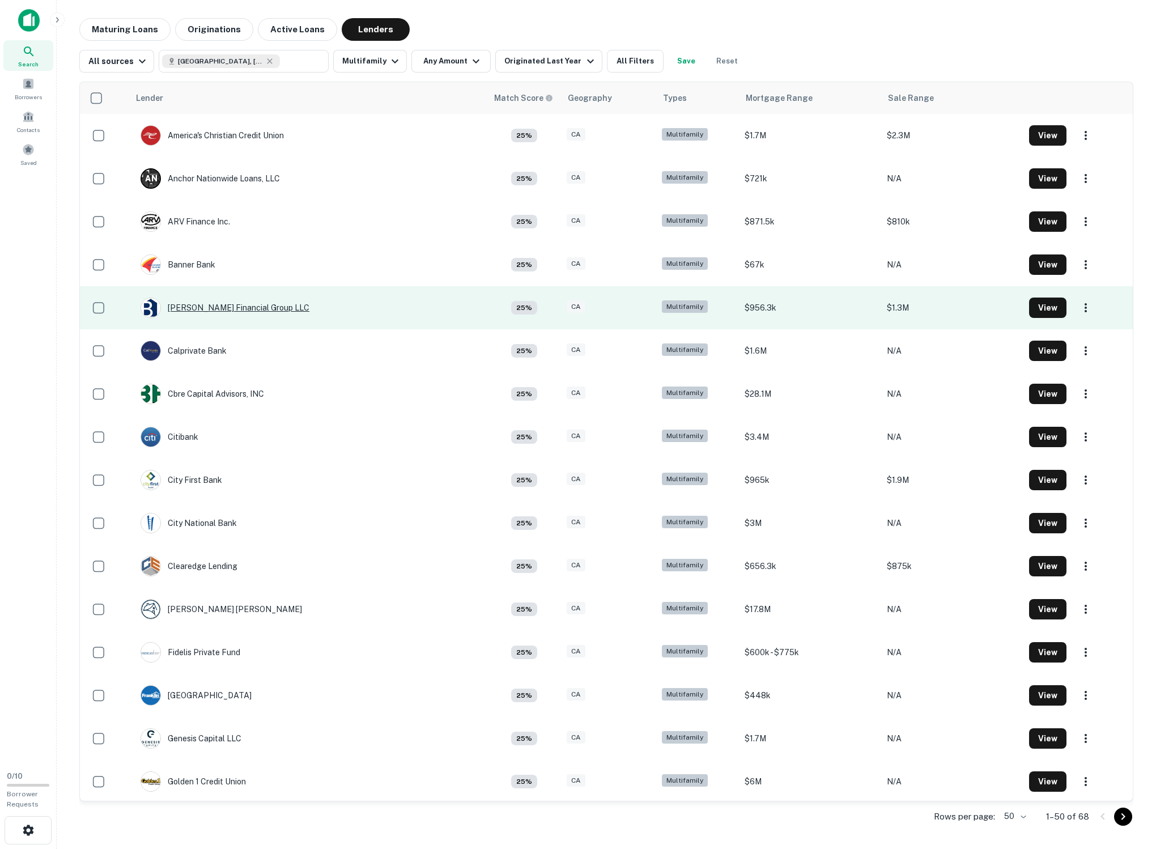
scroll to position [430, 0]
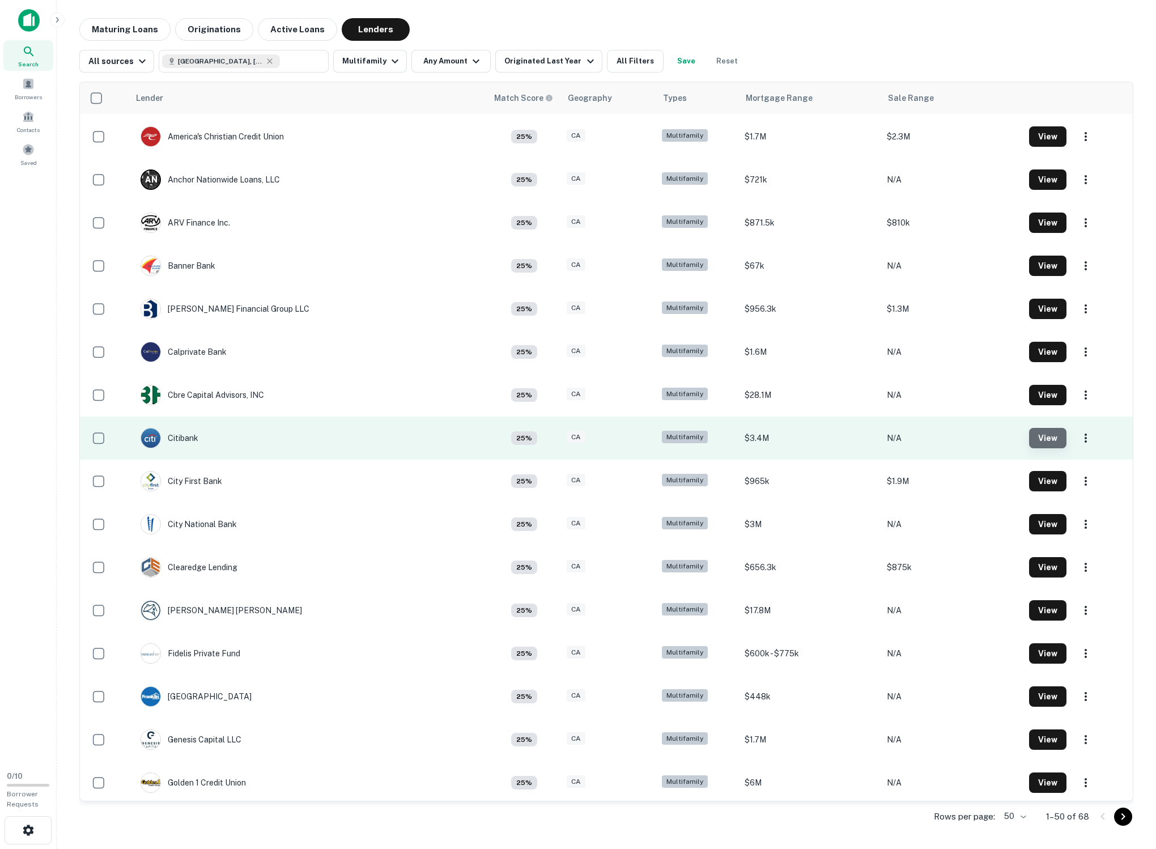
click at [440, 448] on button "View" at bounding box center [1047, 438] width 37 height 20
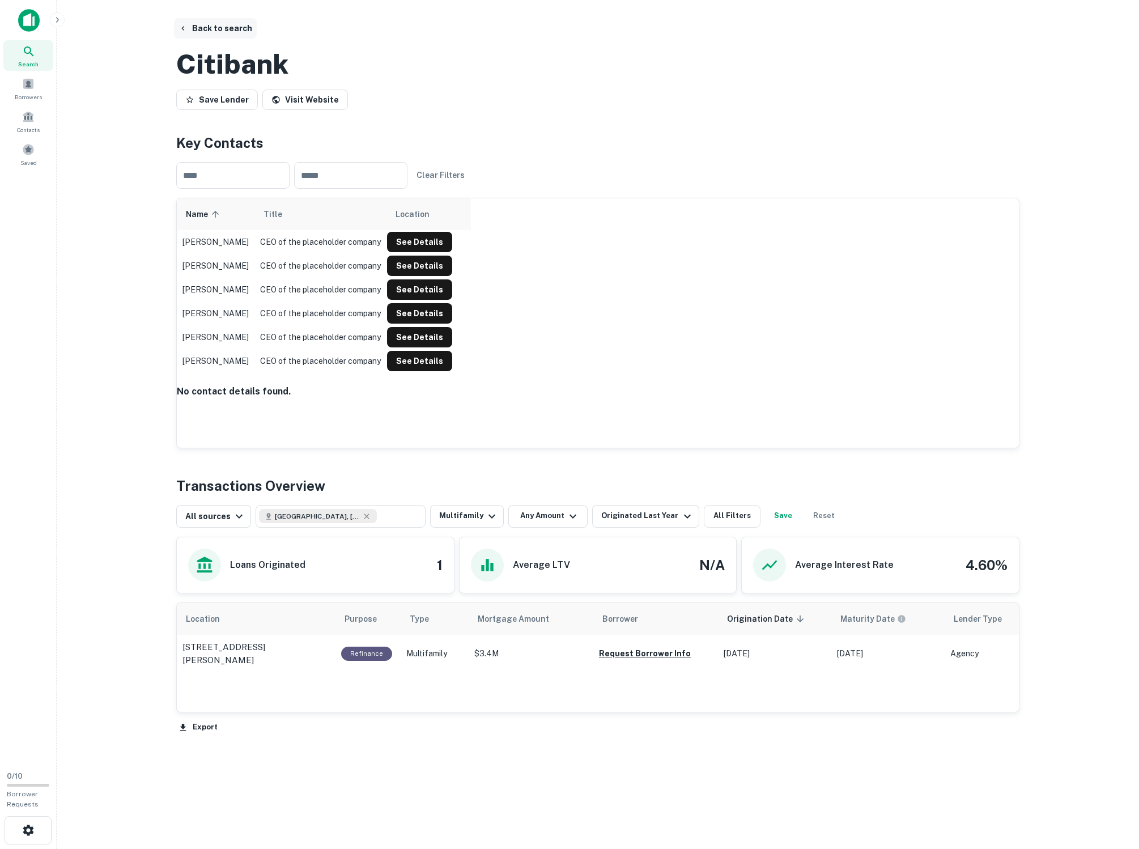
click at [231, 28] on button "Back to search" at bounding box center [215, 28] width 83 height 20
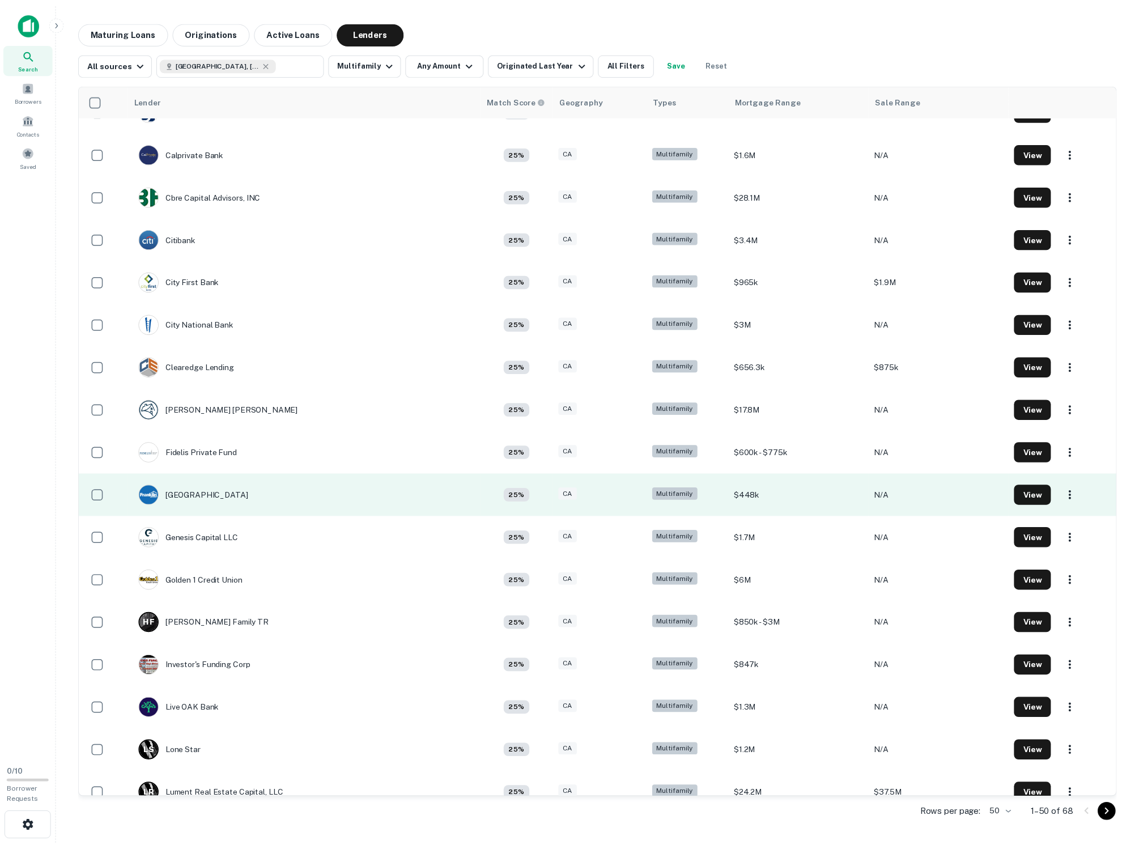
scroll to position [634, 0]
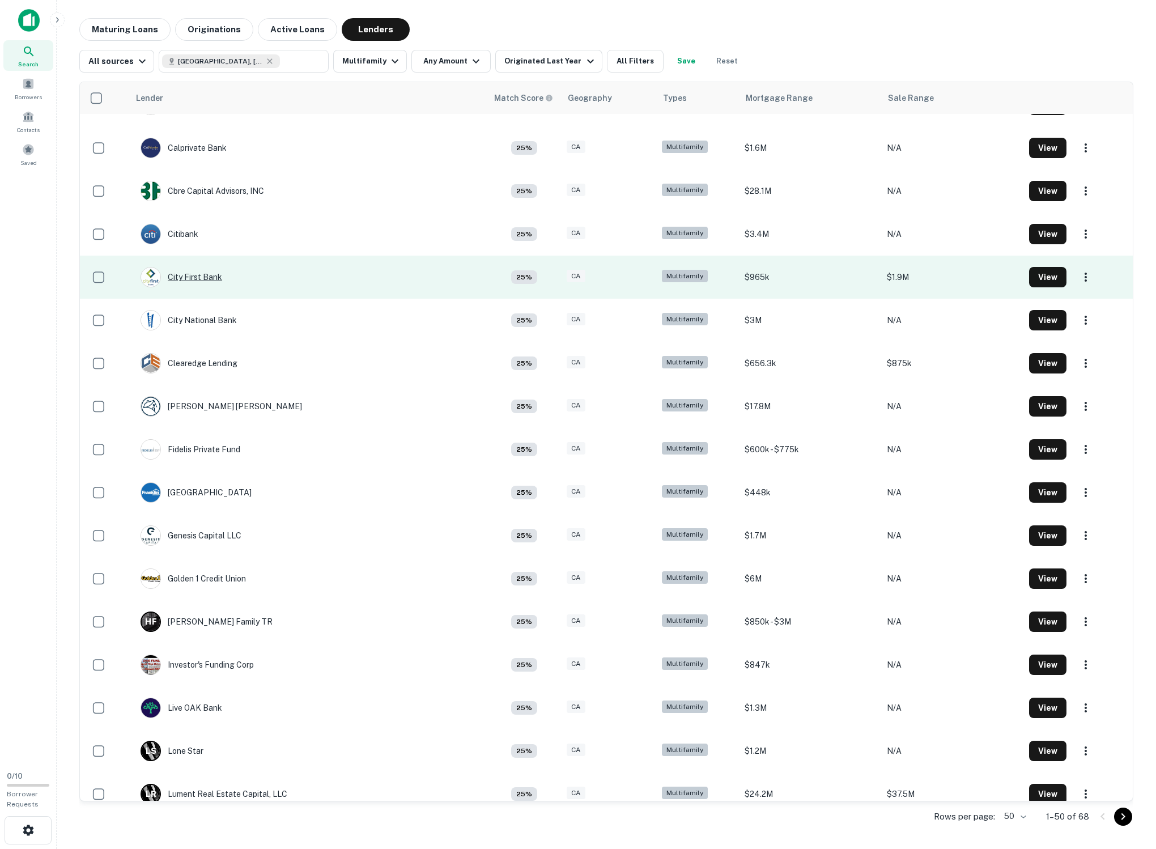
click at [192, 287] on div "City First Bank" at bounding box center [182, 277] width 82 height 20
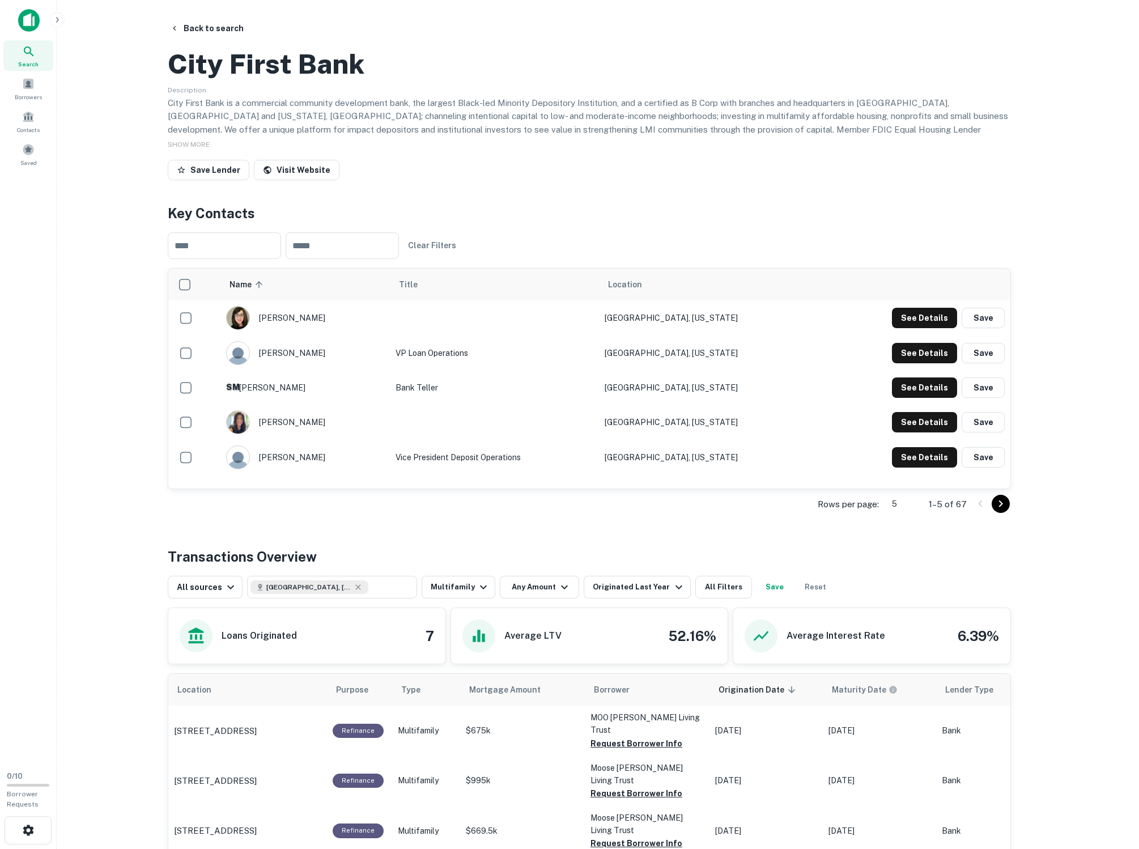
click at [440, 559] on body "Search Borrowers Contacts Saved 0 / 10 Borrower Requests Back to search City Fi…" at bounding box center [569, 424] width 1139 height 849
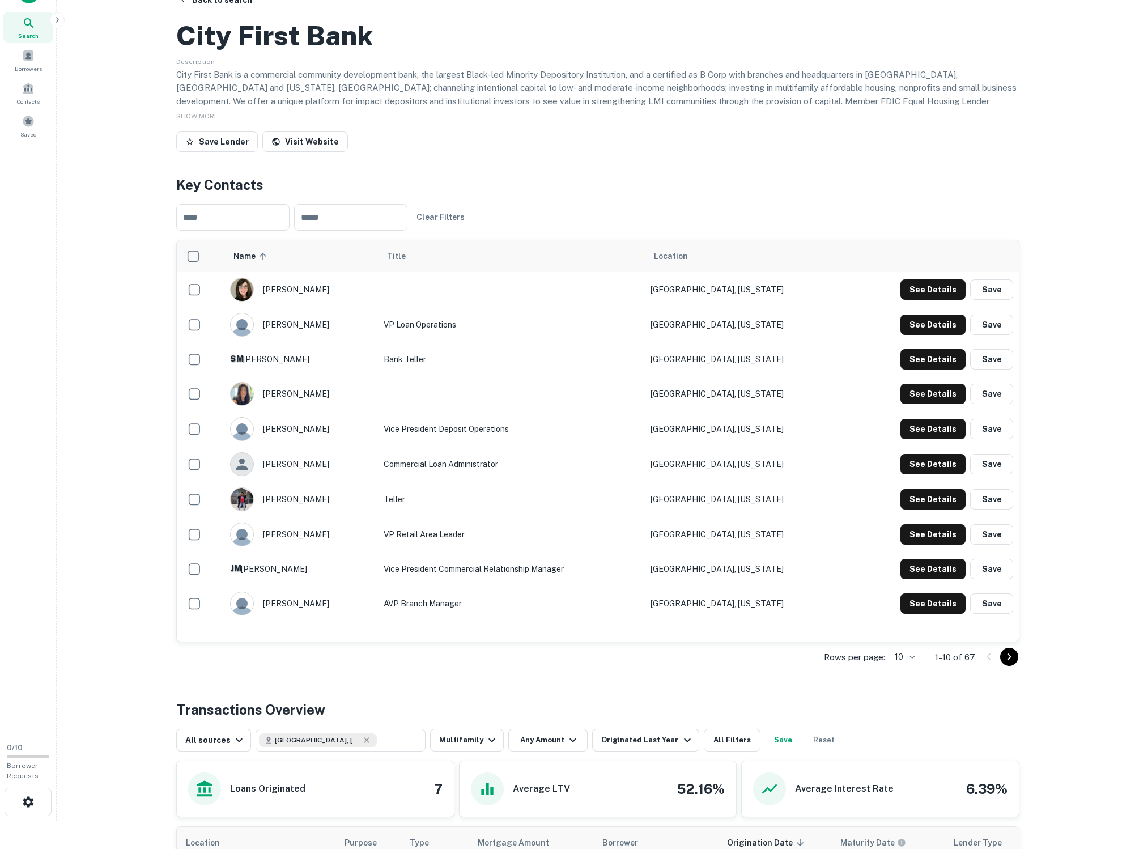
scroll to position [25, 0]
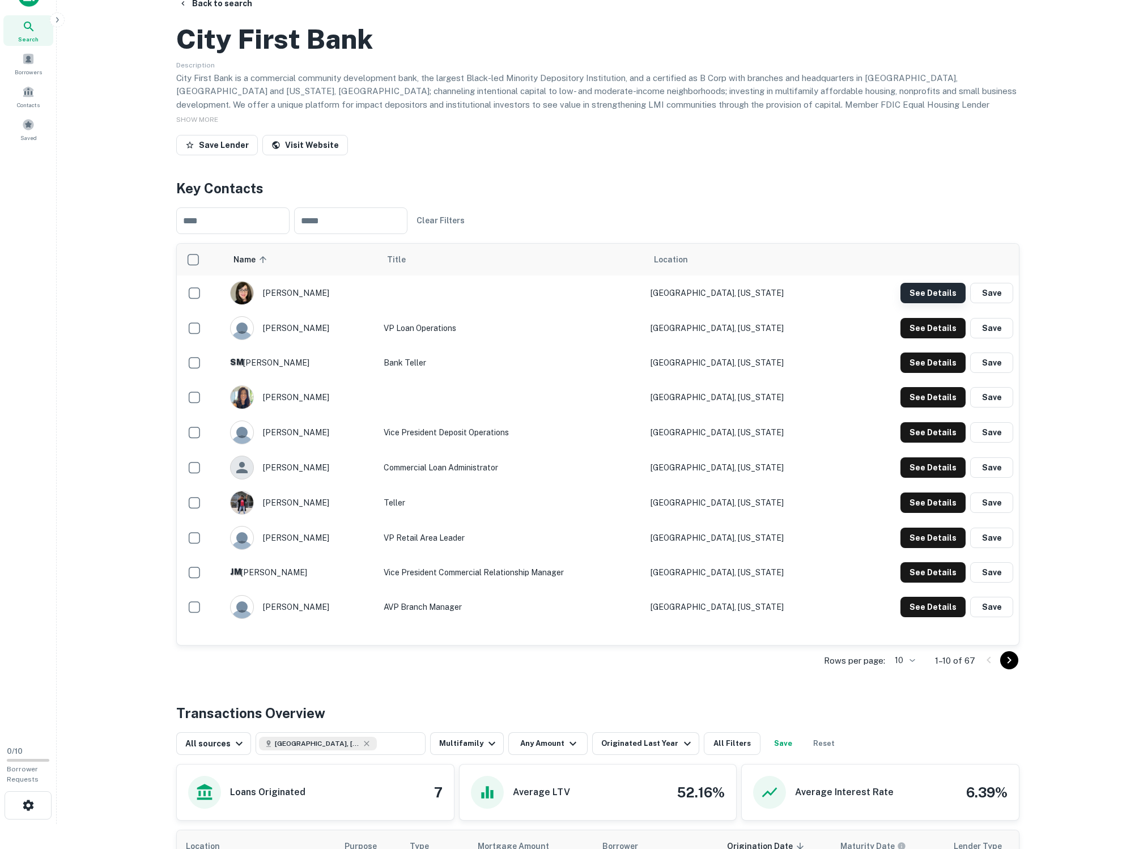
click at [440, 303] on button "See Details" at bounding box center [933, 293] width 65 height 20
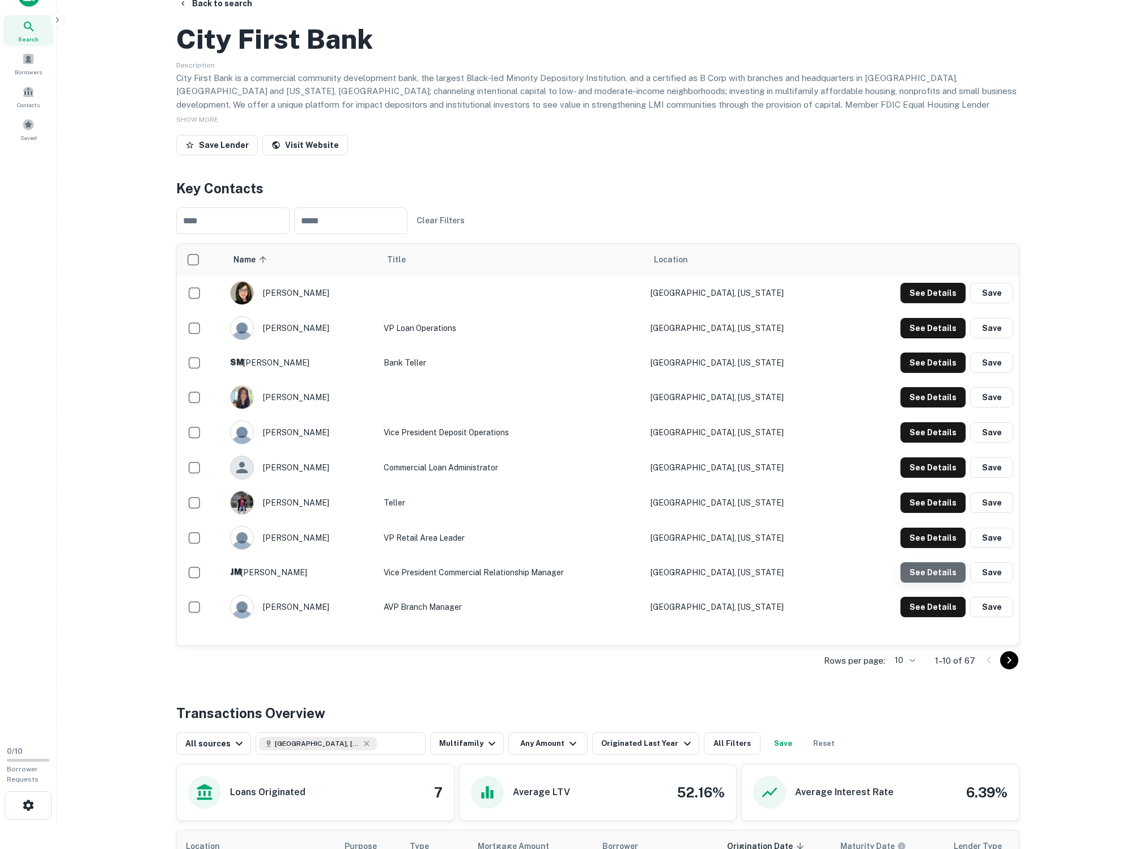
click at [440, 303] on button "See Details" at bounding box center [933, 293] width 65 height 20
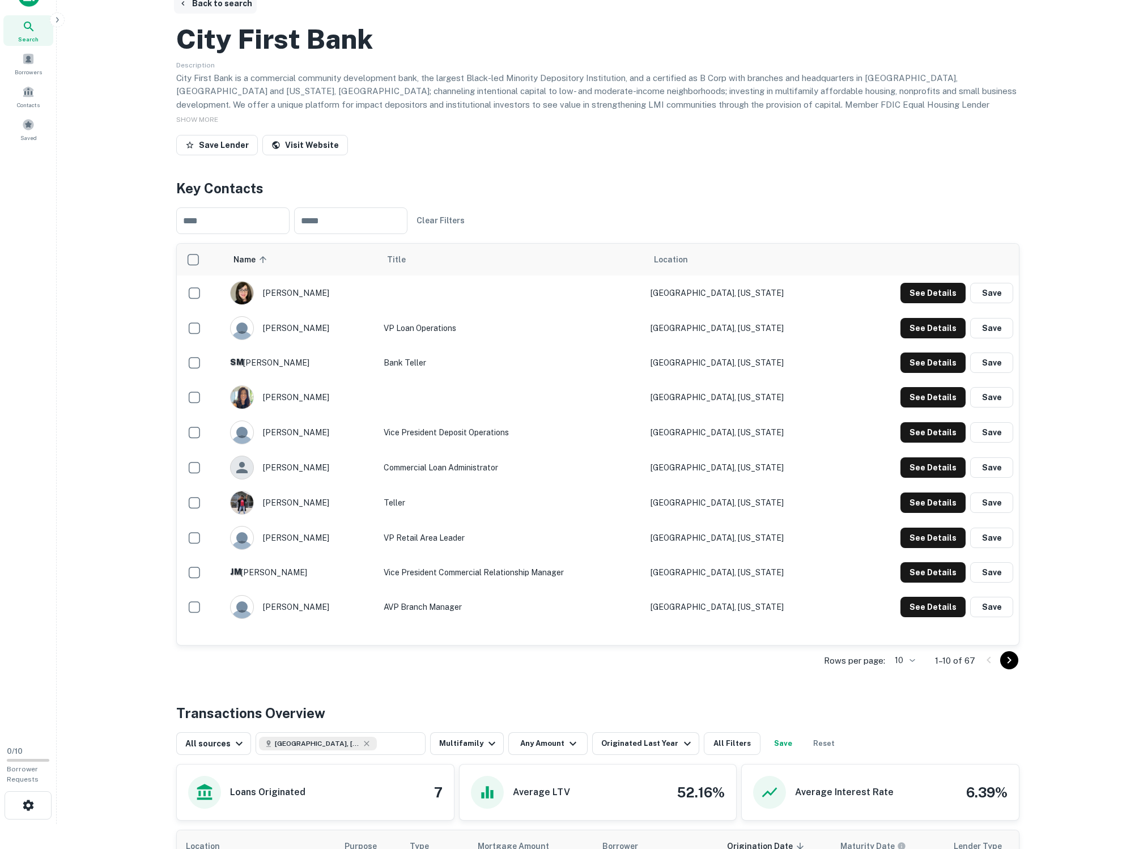
click at [227, 2] on button "Back to search" at bounding box center [215, 3] width 83 height 20
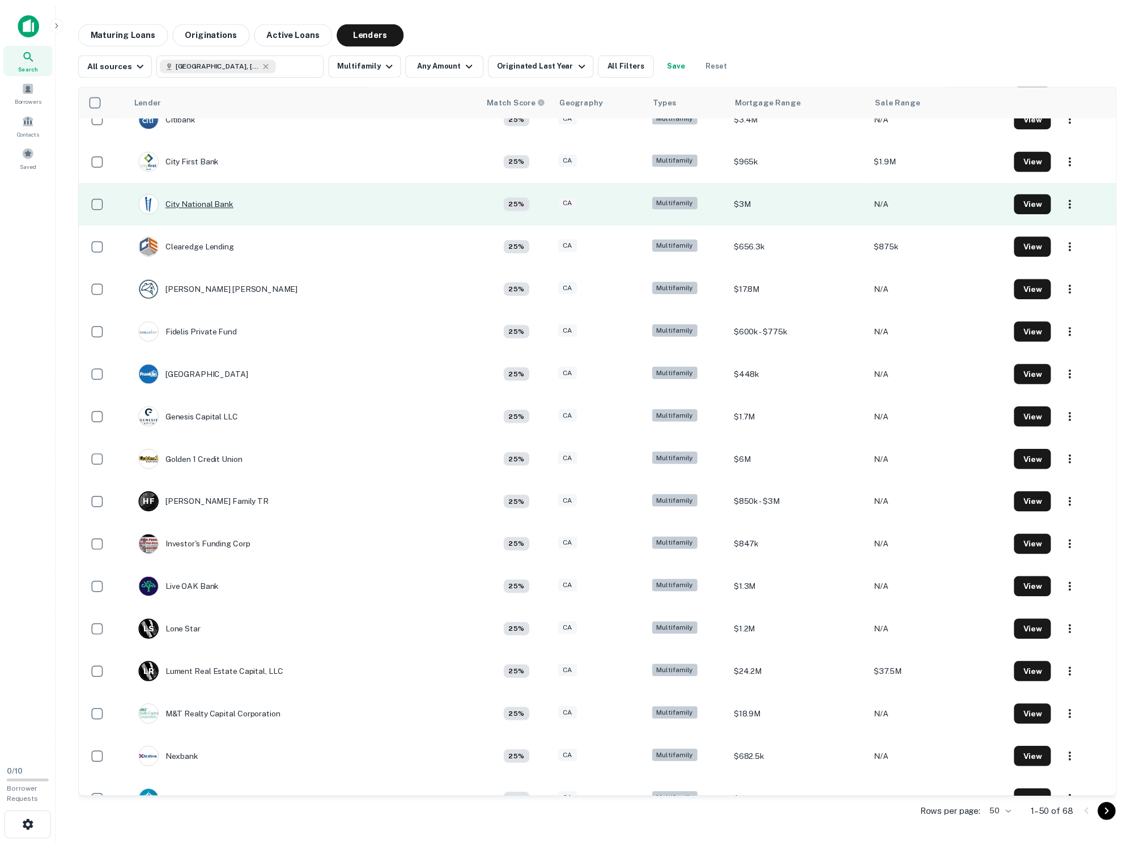
scroll to position [754, 0]
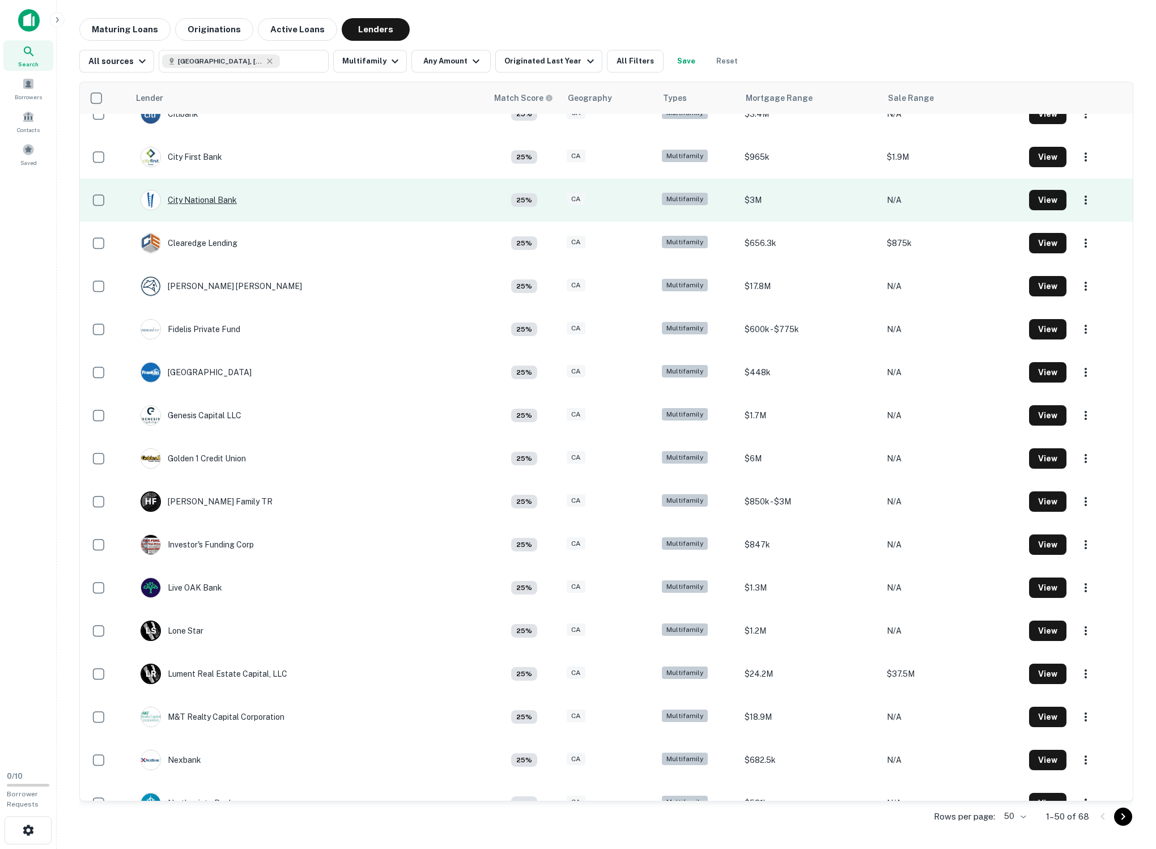
click at [218, 210] on div "City National Bank" at bounding box center [189, 200] width 96 height 20
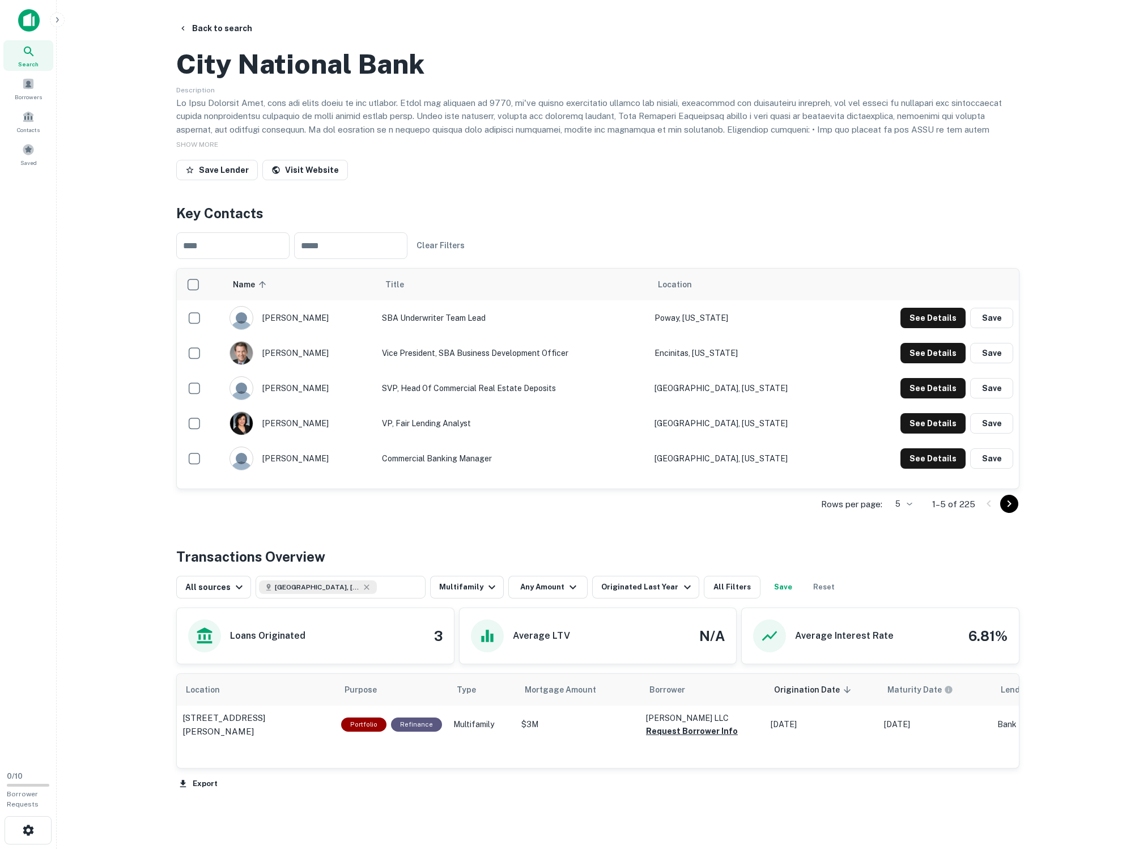
scroll to position [125, 0]
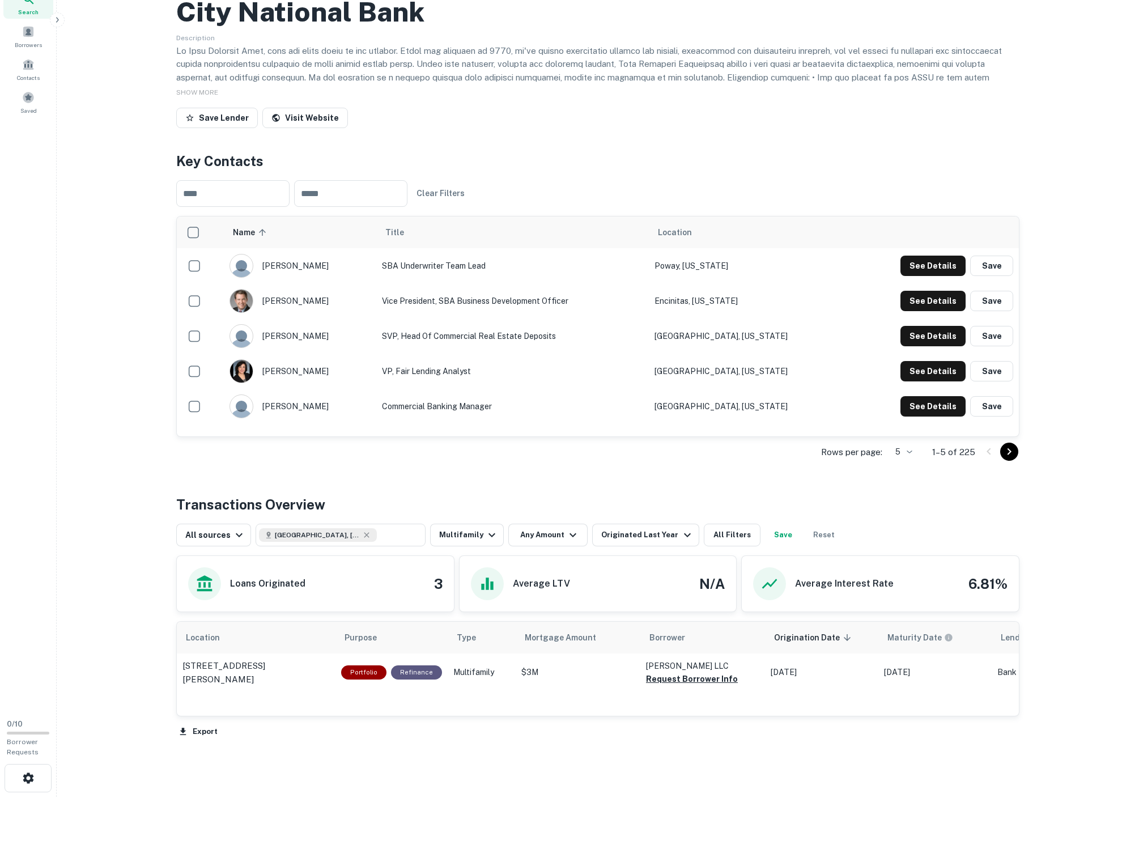
click at [73, 279] on main "Back to search City National Bank Description SHOW MORE Save Lender Visit Websi…" at bounding box center [598, 372] width 1083 height 849
click at [440, 276] on button "See Details" at bounding box center [933, 266] width 65 height 20
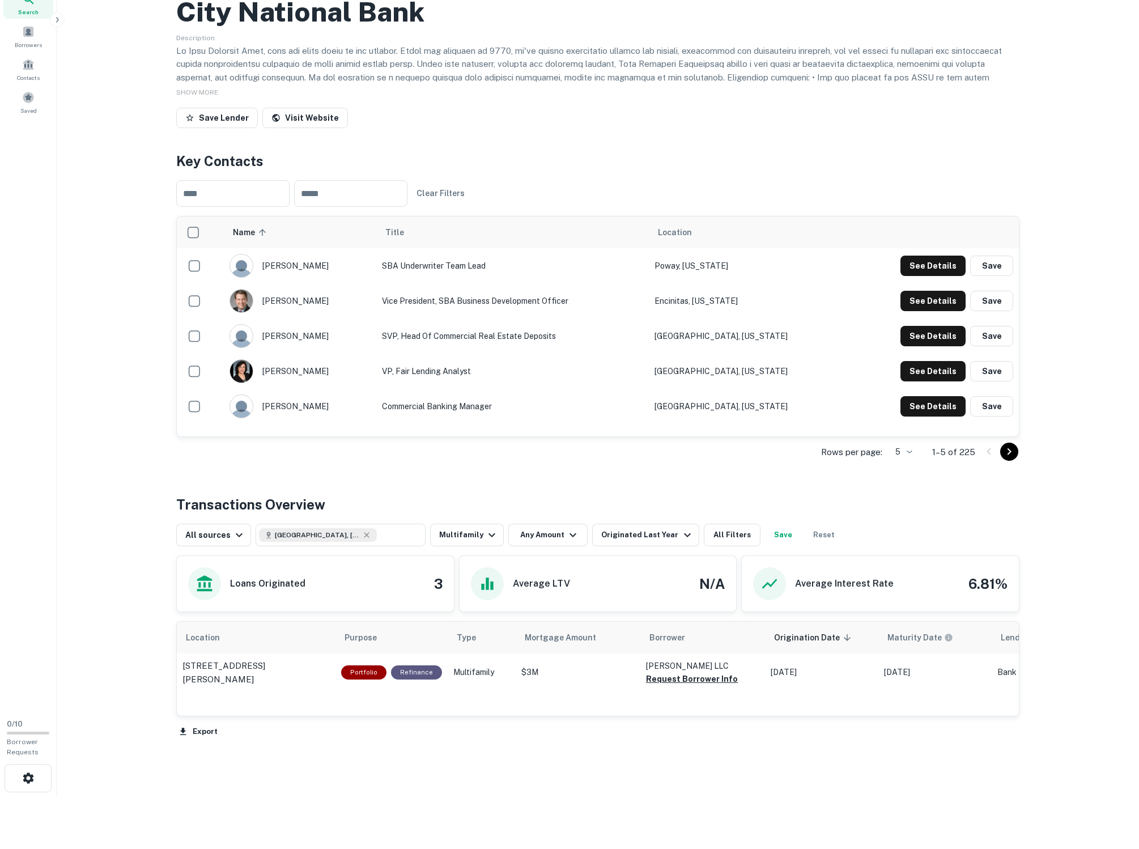
scroll to position [125, 0]
click at [440, 276] on button "See Details" at bounding box center [933, 266] width 65 height 20
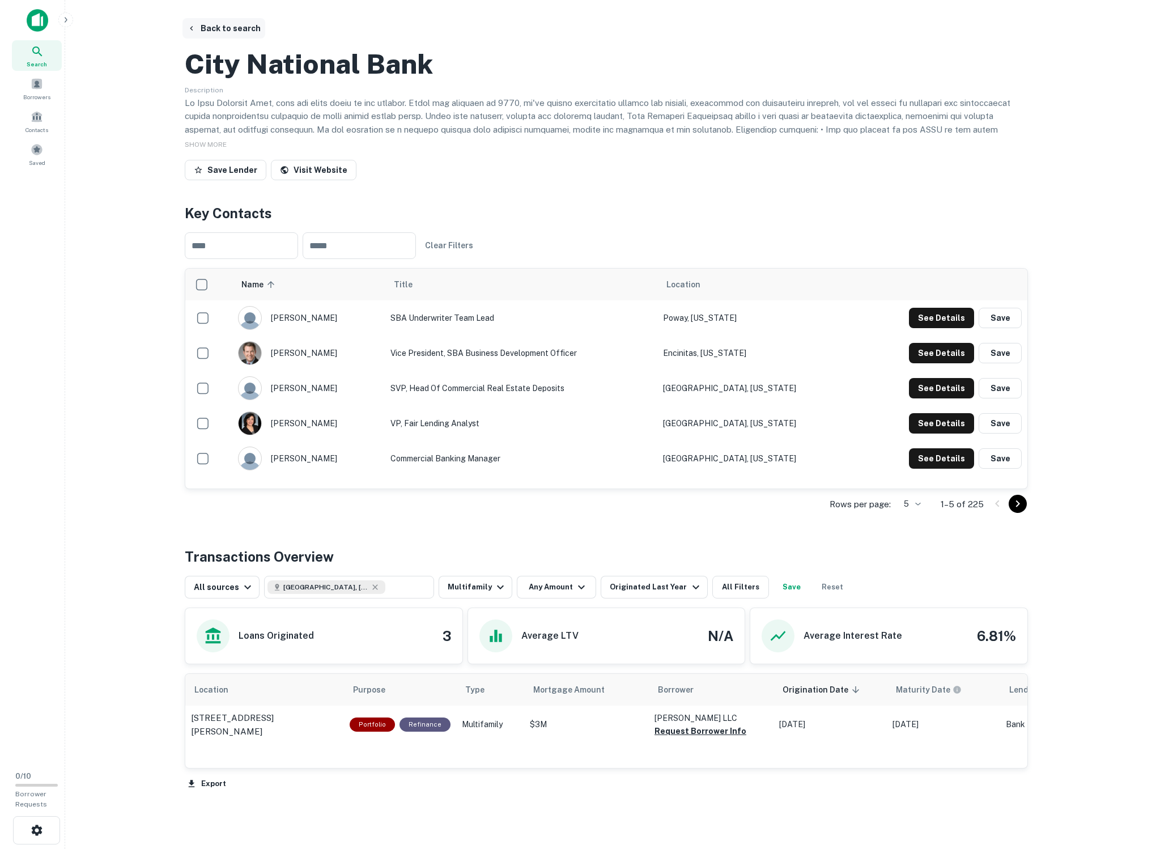
scroll to position [0, 0]
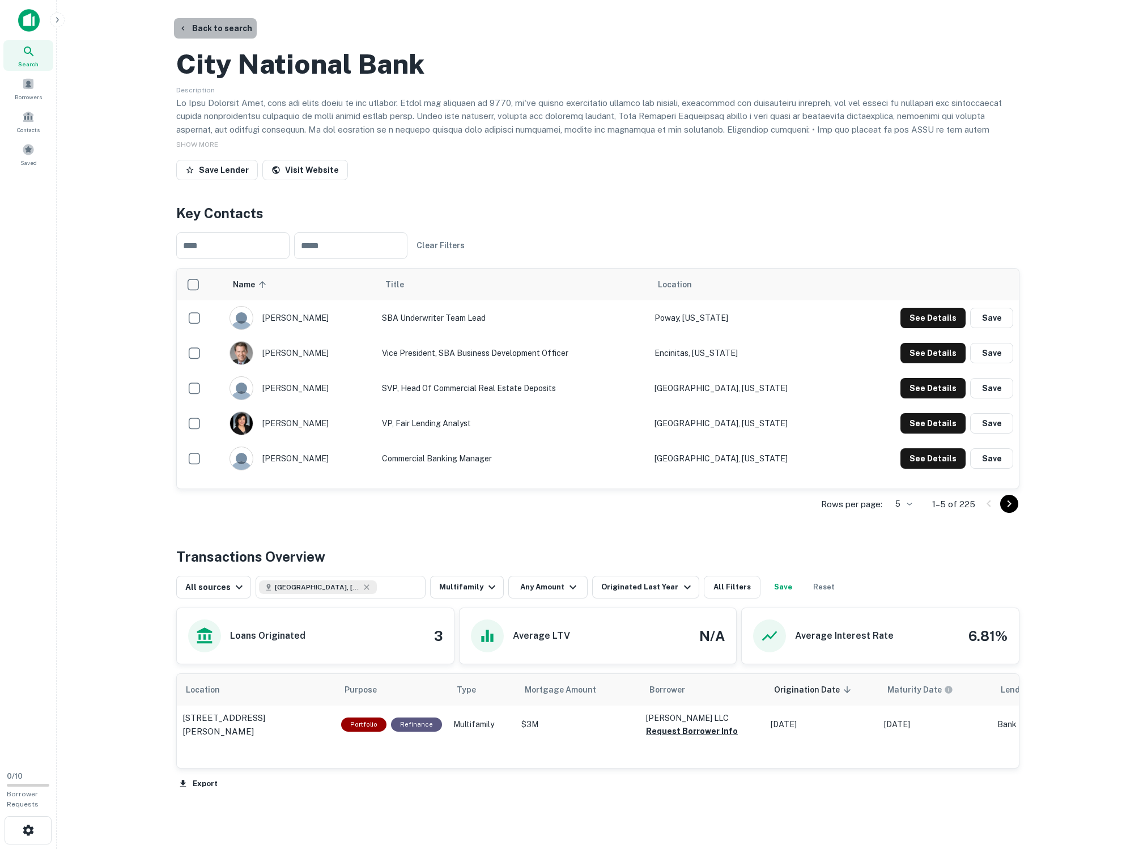
click at [220, 22] on button "Back to search" at bounding box center [215, 28] width 83 height 20
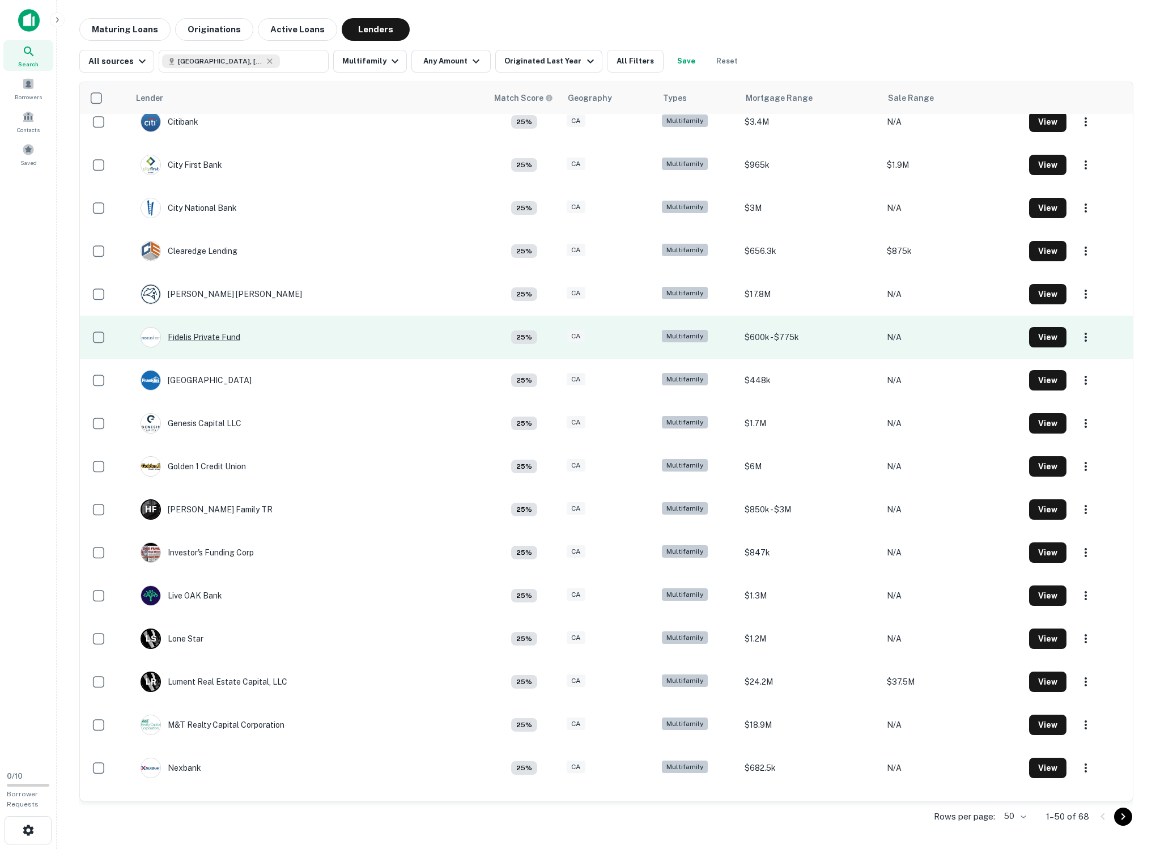
scroll to position [733, 0]
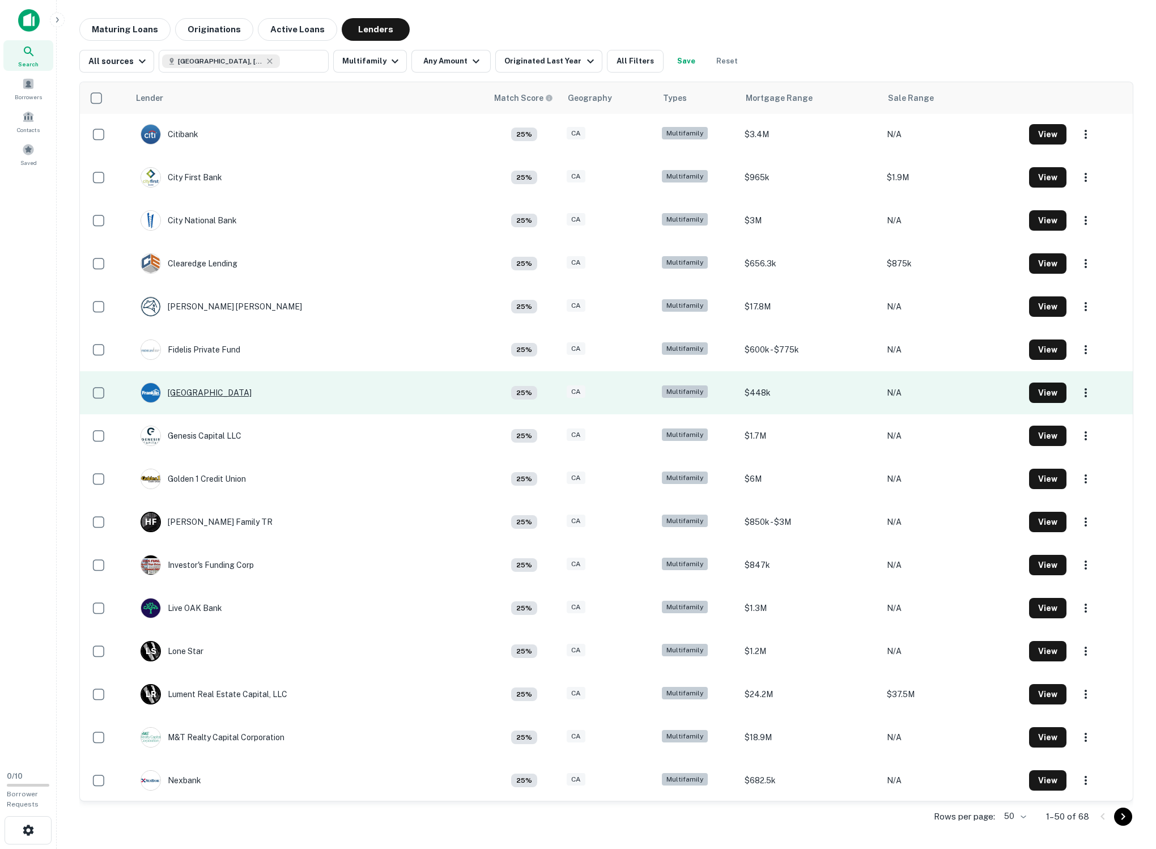
click at [198, 403] on div "[GEOGRAPHIC_DATA]" at bounding box center [196, 393] width 111 height 20
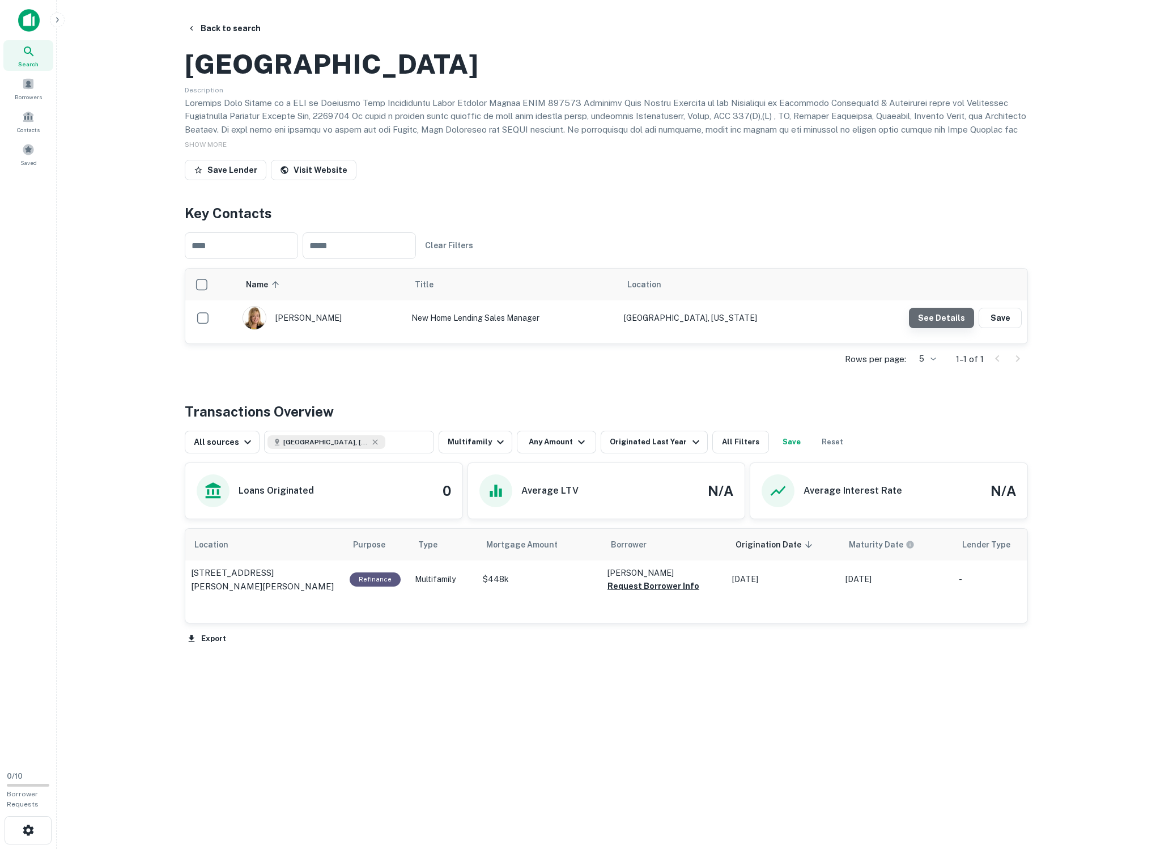
click at [440, 328] on button "See Details" at bounding box center [941, 318] width 65 height 20
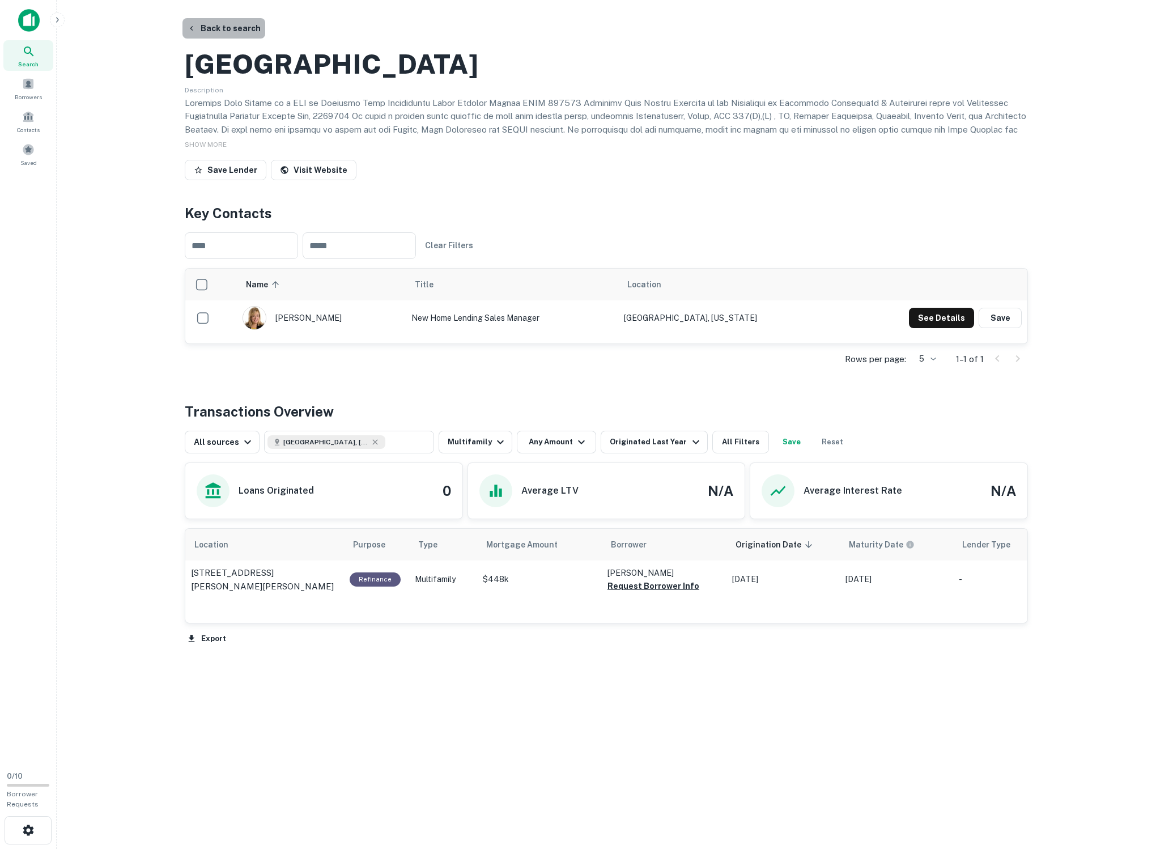
click at [245, 28] on button "Back to search" at bounding box center [223, 28] width 83 height 20
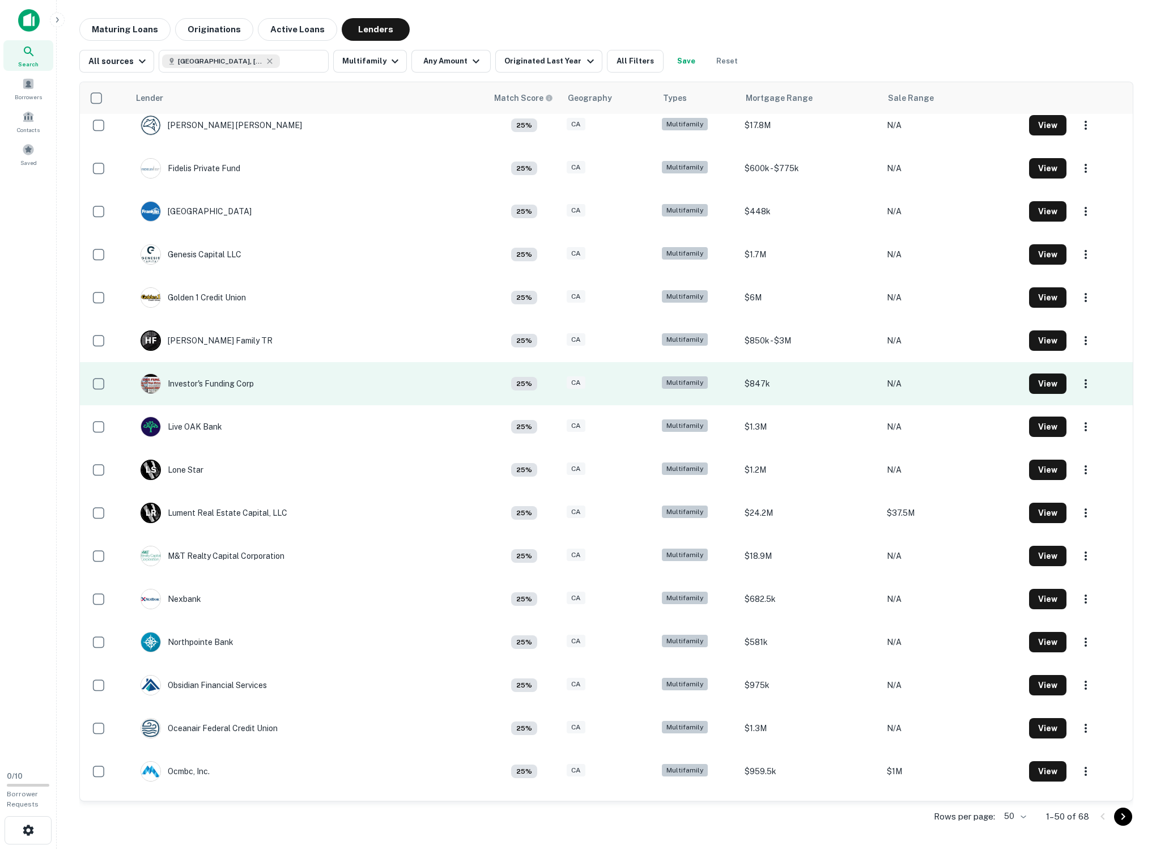
scroll to position [939, 0]
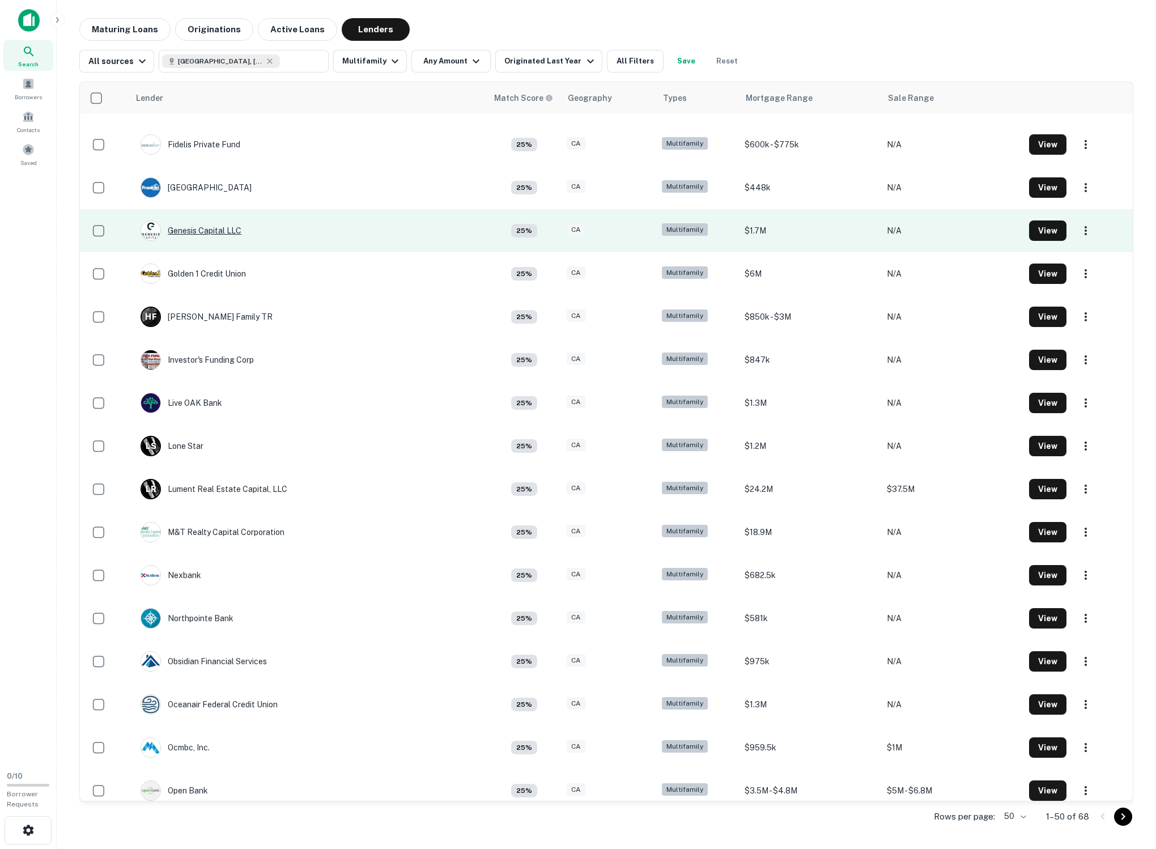
click at [241, 241] on div "Genesis Capital LLC" at bounding box center [191, 230] width 101 height 20
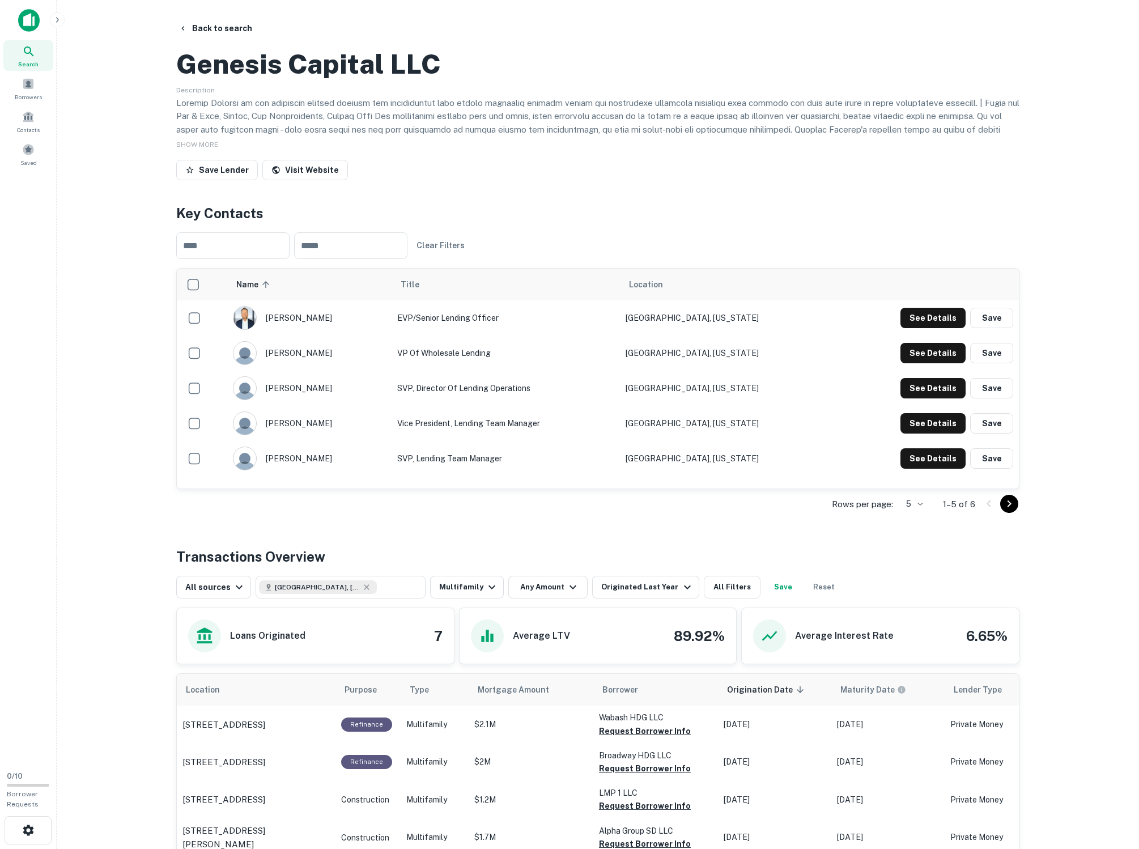
click at [440, 255] on div "Back to search Genesis Capital LLC Description SHOW MORE Save Lender Visit Webs…" at bounding box center [598, 630] width 871 height 1225
click at [440, 328] on button "See Details" at bounding box center [933, 318] width 65 height 20
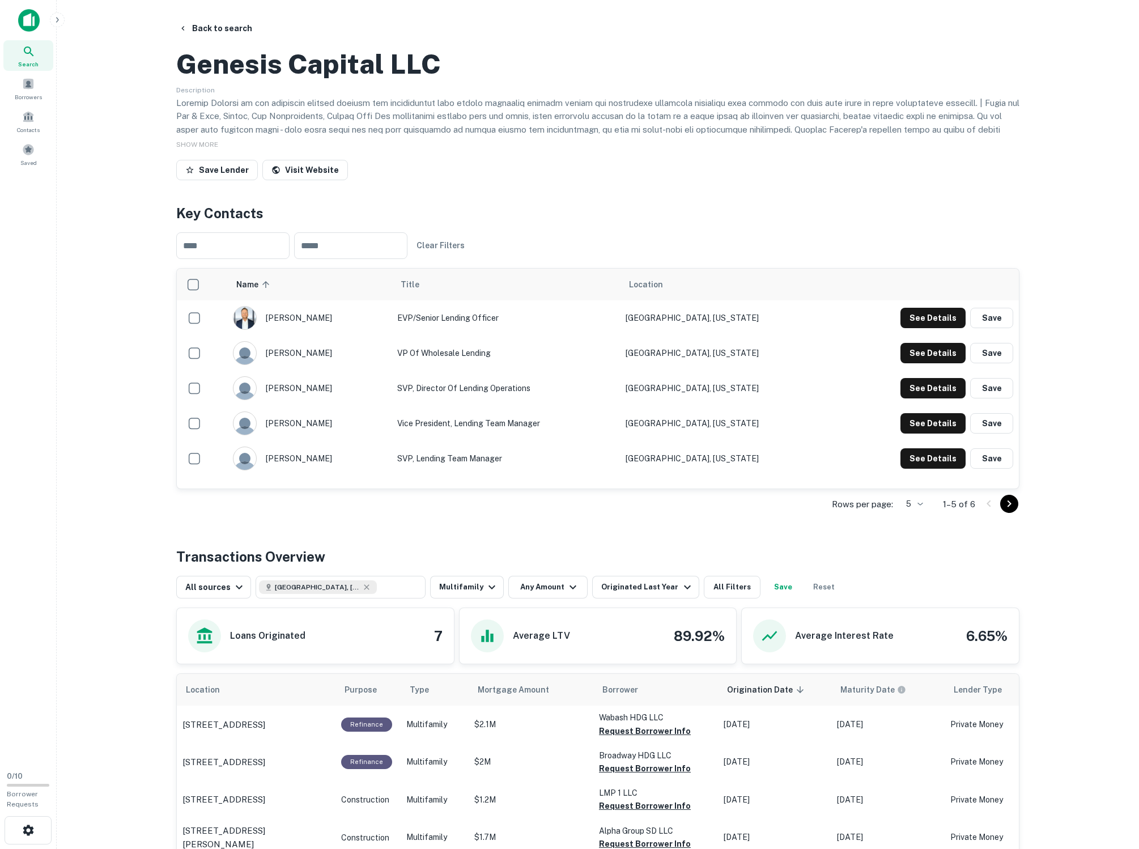
click at [207, 17] on main "Back to search Genesis Capital LLC Description SHOW MORE Save Lender Visit Webs…" at bounding box center [598, 424] width 1083 height 849
click at [207, 33] on button "Back to search" at bounding box center [215, 28] width 83 height 20
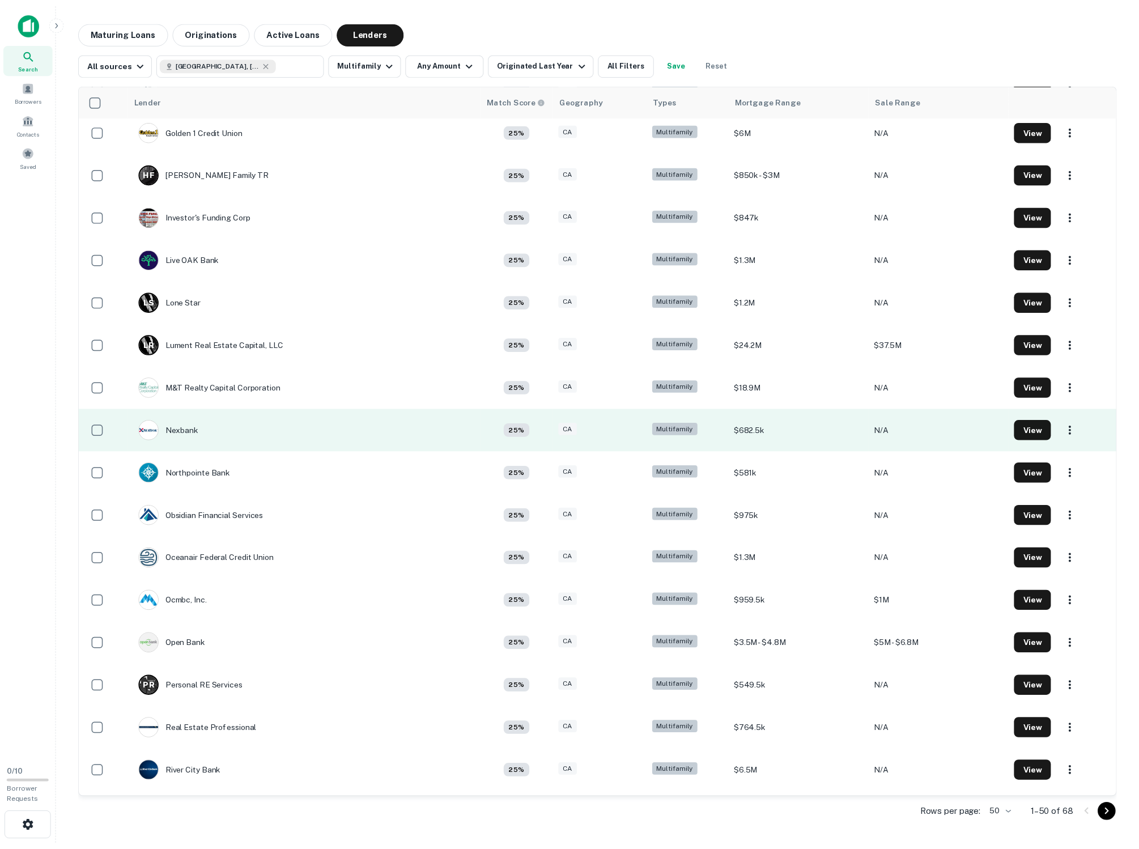
scroll to position [1087, 0]
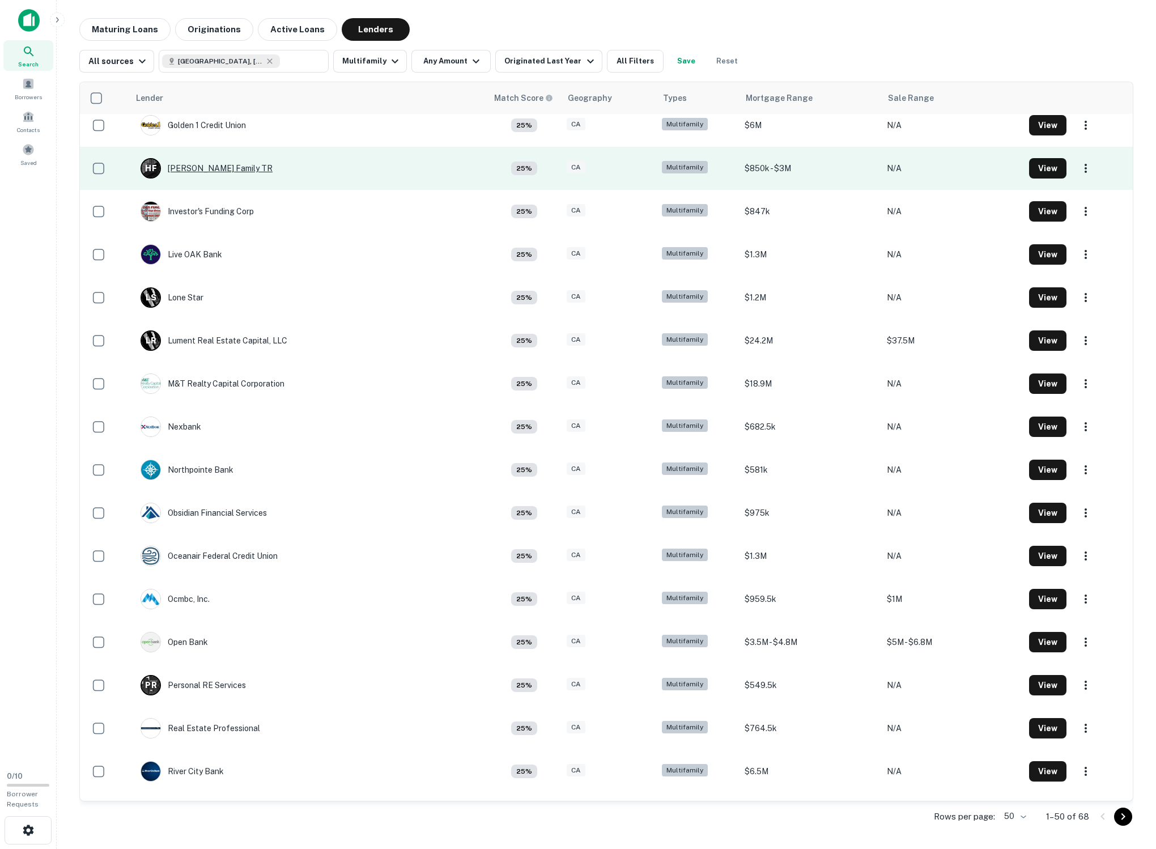
click at [205, 179] on div "[PERSON_NAME] Family TR" at bounding box center [207, 168] width 132 height 20
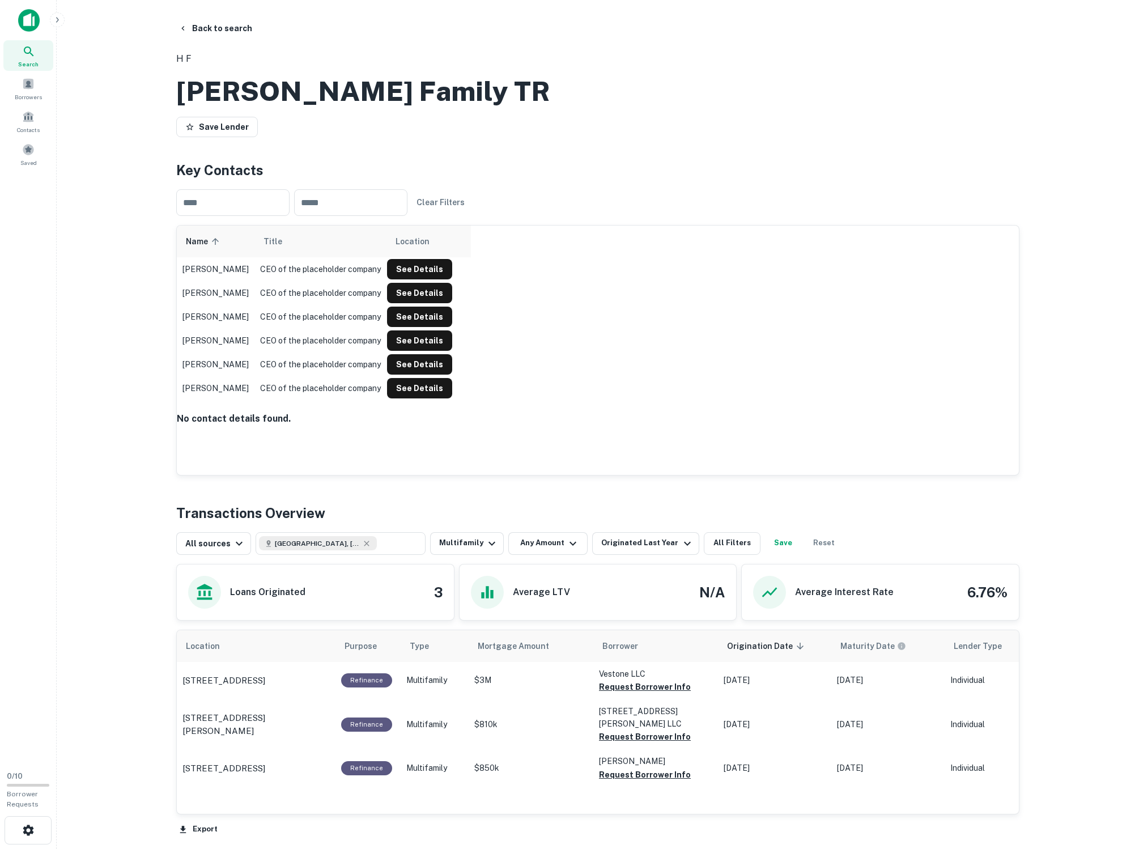
click at [229, 108] on h2 "[PERSON_NAME] Family TR" at bounding box center [363, 91] width 374 height 33
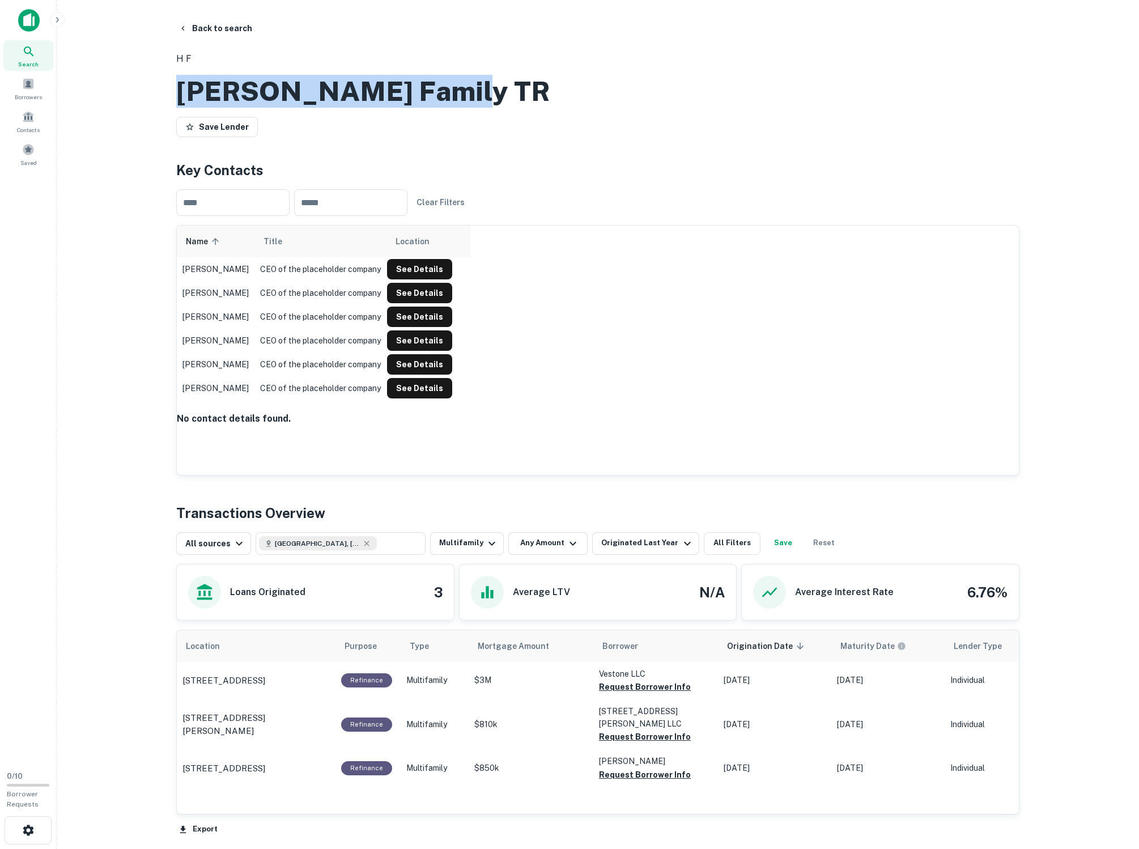
drag, startPoint x: 229, startPoint y: 118, endPoint x: 421, endPoint y: 122, distance: 191.6
click at [421, 108] on h2 "[PERSON_NAME] Family TR" at bounding box center [363, 91] width 374 height 33
copy h2 "[PERSON_NAME] Family TR"
click at [226, 39] on button "Back to search" at bounding box center [215, 28] width 83 height 20
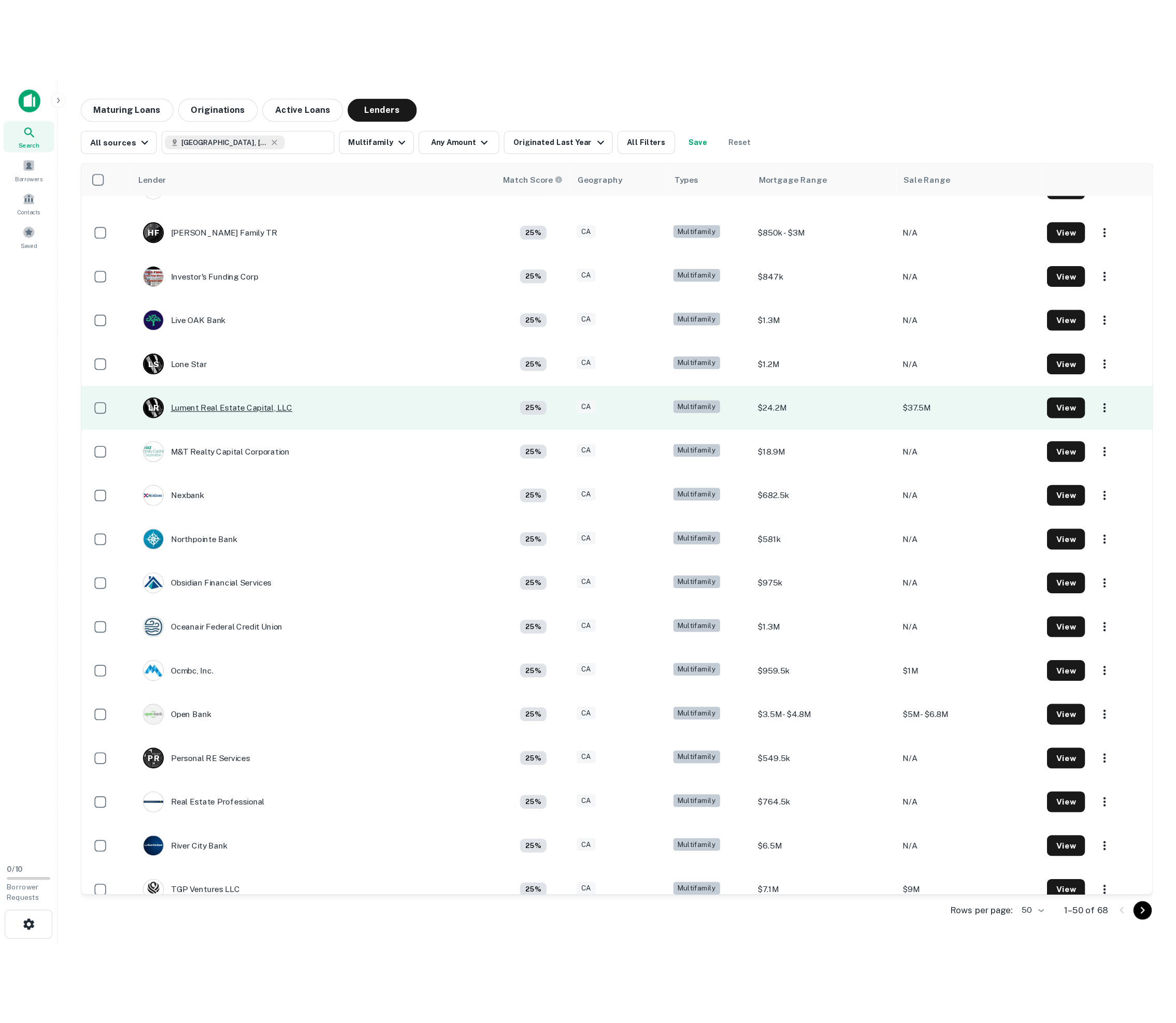
scroll to position [1011, 0]
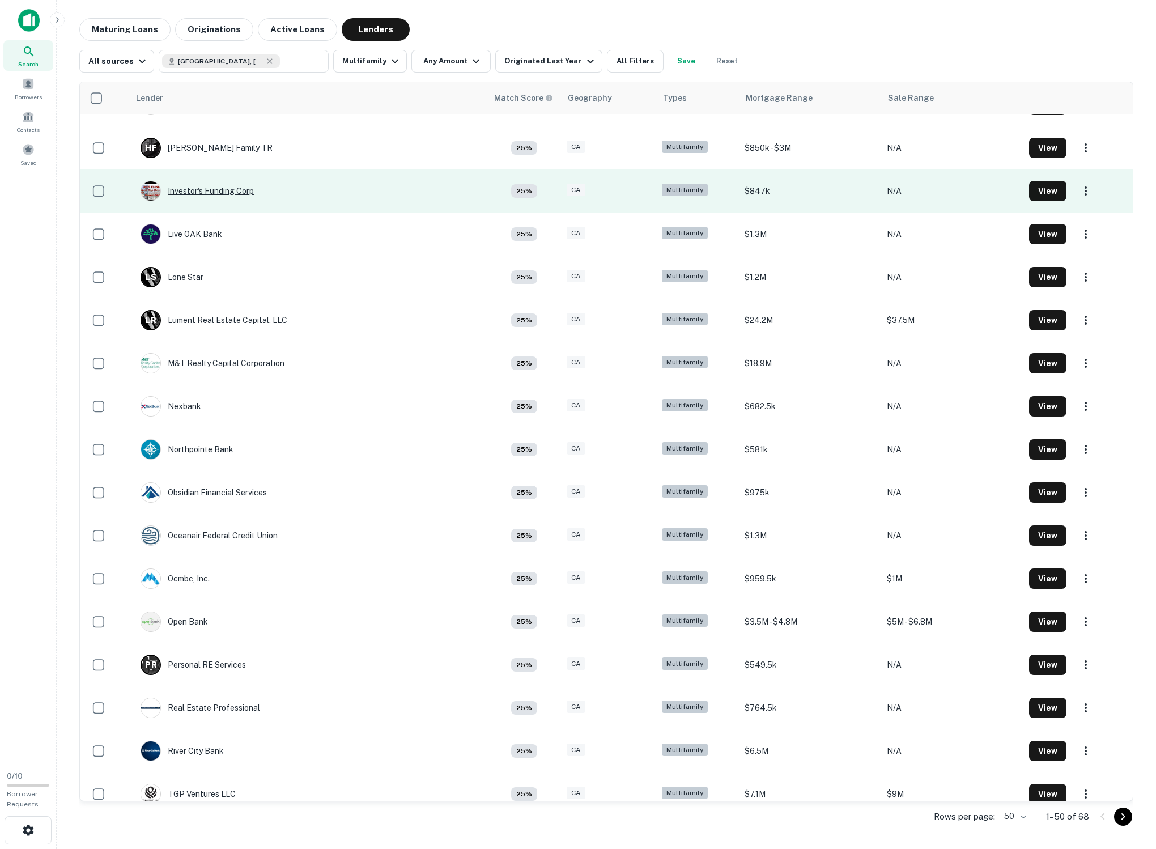
click at [220, 201] on div "Investor's Funding Corp" at bounding box center [197, 191] width 113 height 20
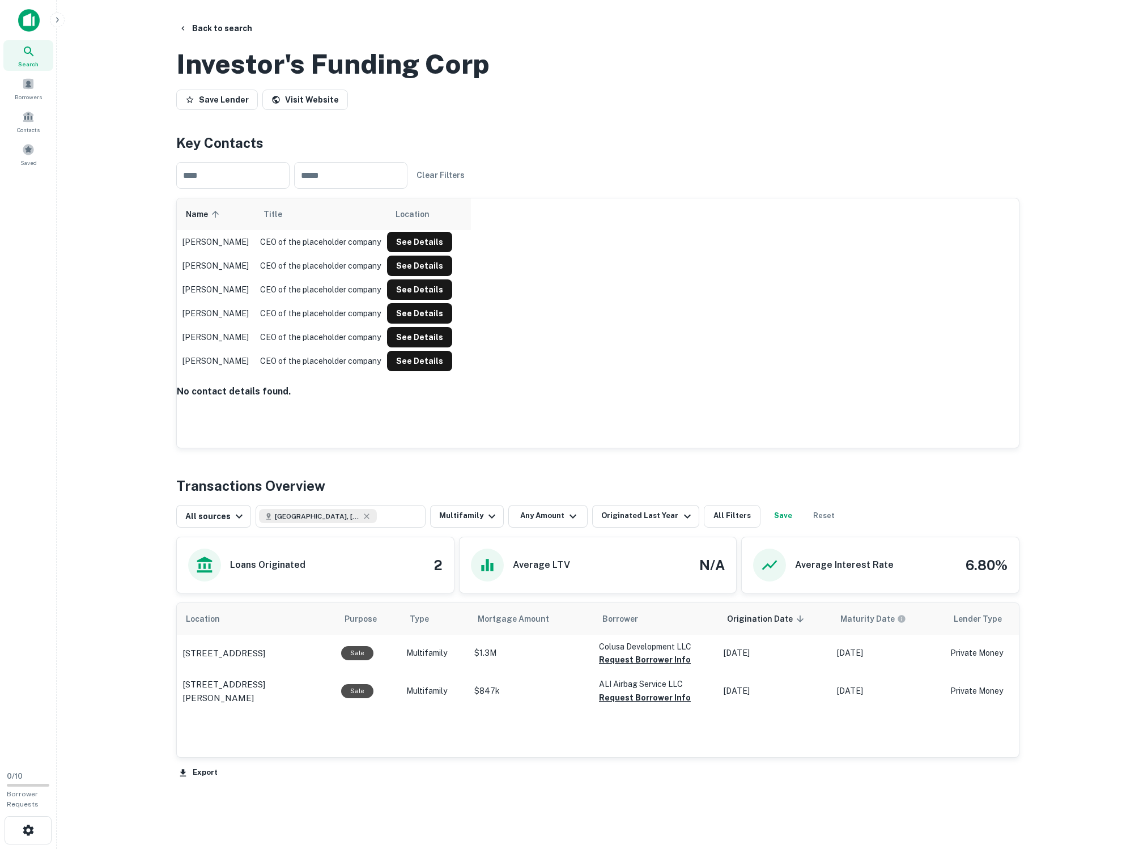
click at [218, 80] on h2 "Investor's Funding Corp" at bounding box center [332, 64] width 313 height 33
drag, startPoint x: 218, startPoint y: 128, endPoint x: 467, endPoint y: 133, distance: 249.4
click at [440, 80] on h2 "Investor's Funding Corp" at bounding box center [332, 64] width 313 height 33
copy h2 "Investor's Funding Corp"
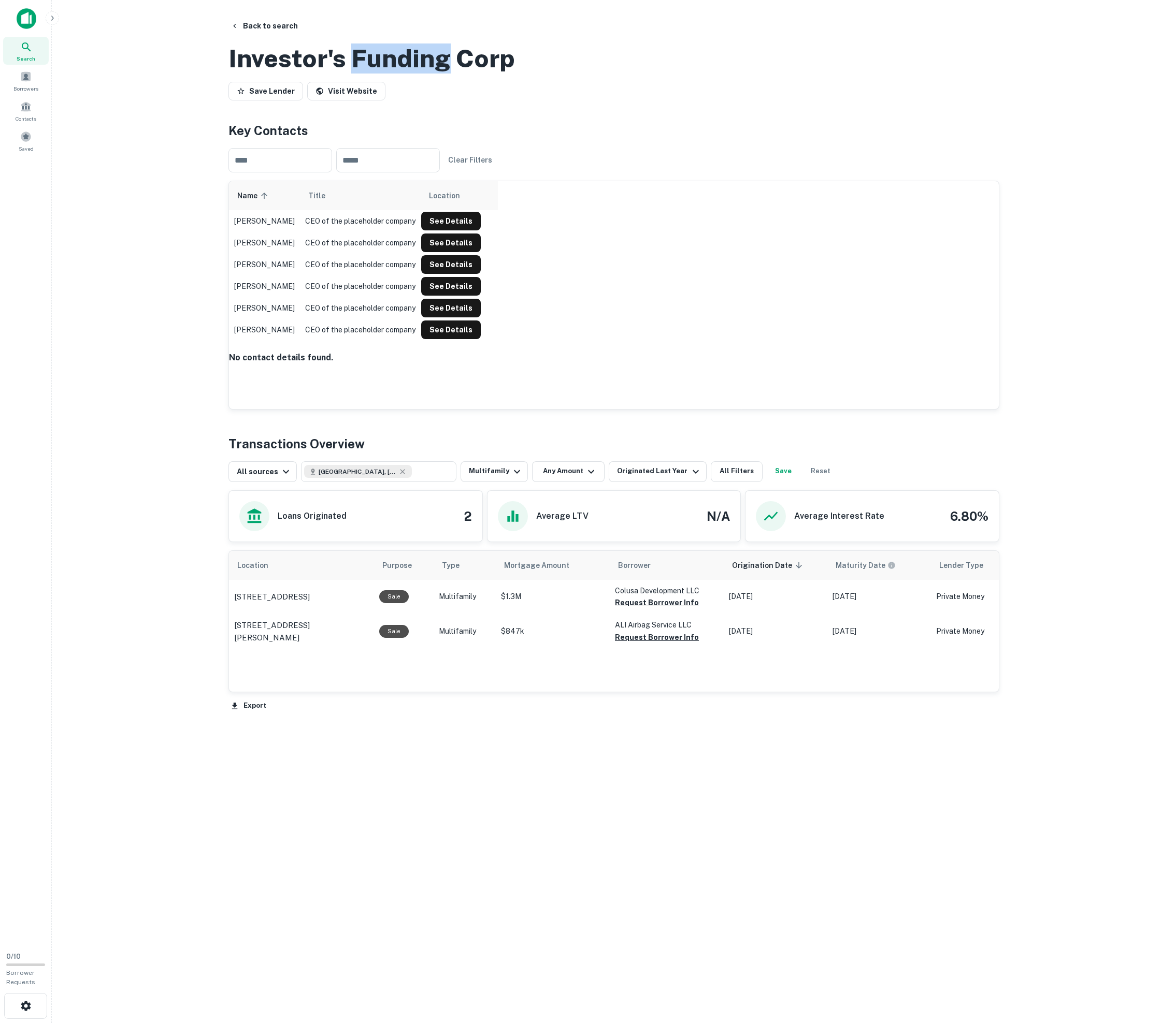
click at [371, 73] on h2 "Investor's Funding Corp" at bounding box center [371, 58] width 286 height 30
click at [280, 30] on button "Back to search" at bounding box center [264, 26] width 76 height 18
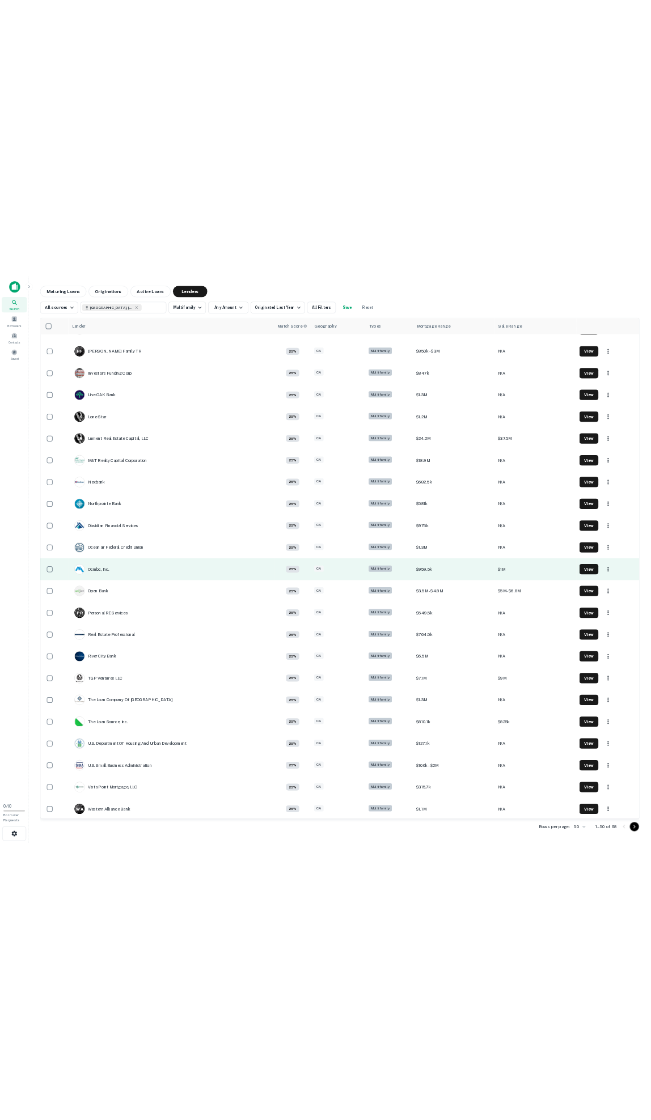
scroll to position [1139, 0]
